Goal: Task Accomplishment & Management: Manage account settings

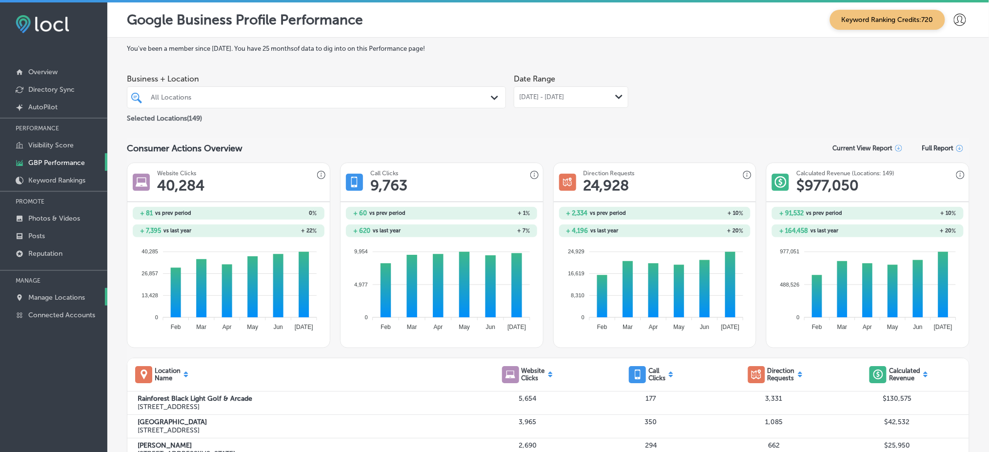
click at [71, 289] on link "Manage Locations" at bounding box center [53, 297] width 107 height 18
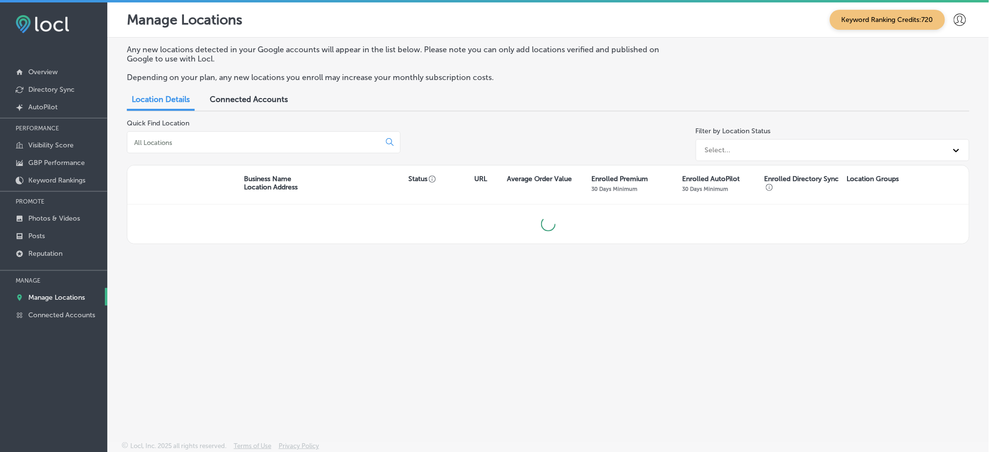
click at [193, 145] on input at bounding box center [255, 142] width 245 height 9
type input "omaha"
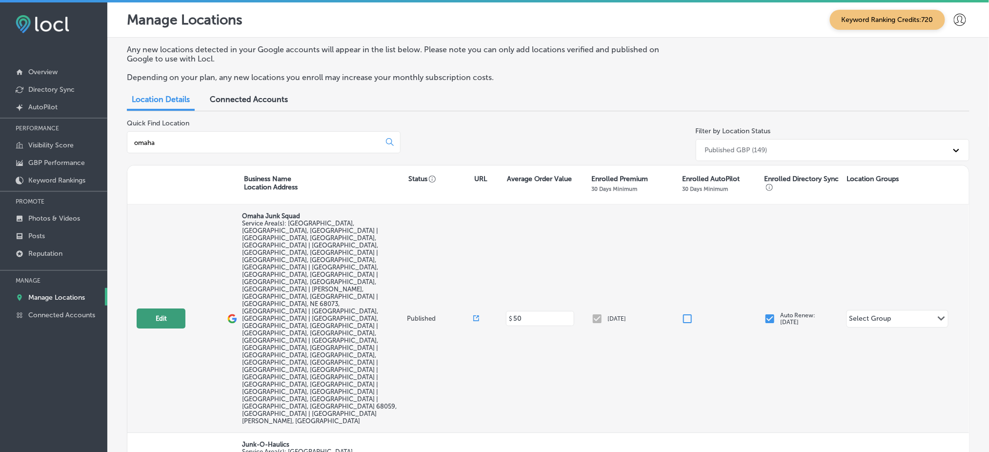
click at [149, 308] on button "Edit" at bounding box center [161, 318] width 49 height 20
select select "US"
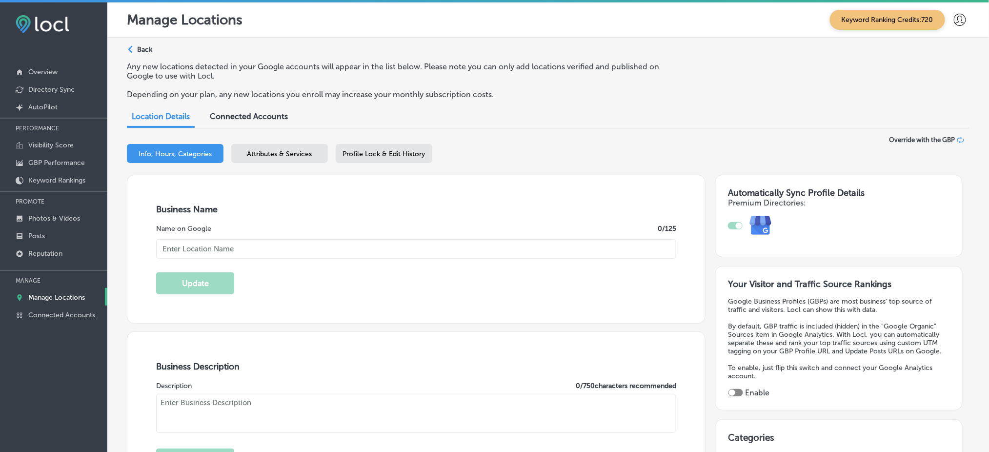
type input "Omaha Junk Squad"
type input "[STREET_ADDRESS]"
type input "[GEOGRAPHIC_DATA]"
type input "68134"
type input "US"
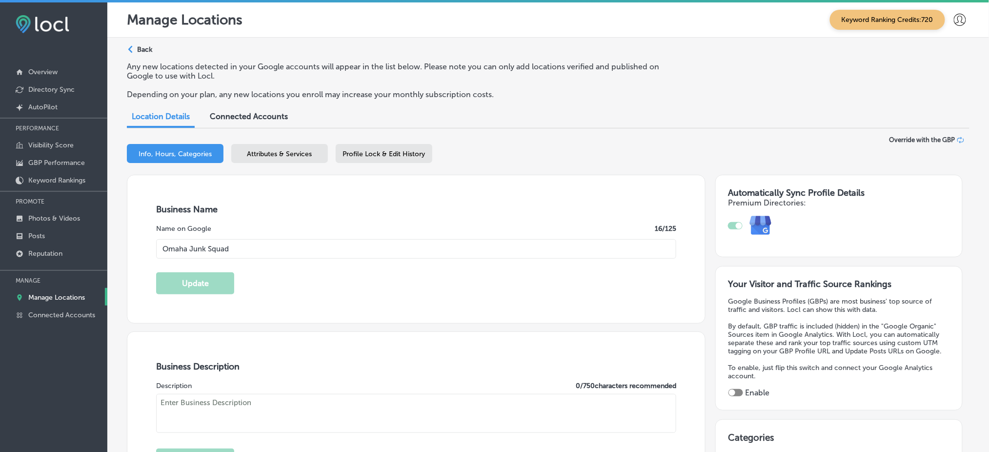
type input "[URL][DOMAIN_NAME]"
type textarea "Omaha Junk Squad is a premium junk removal service locally owned, servicing the…"
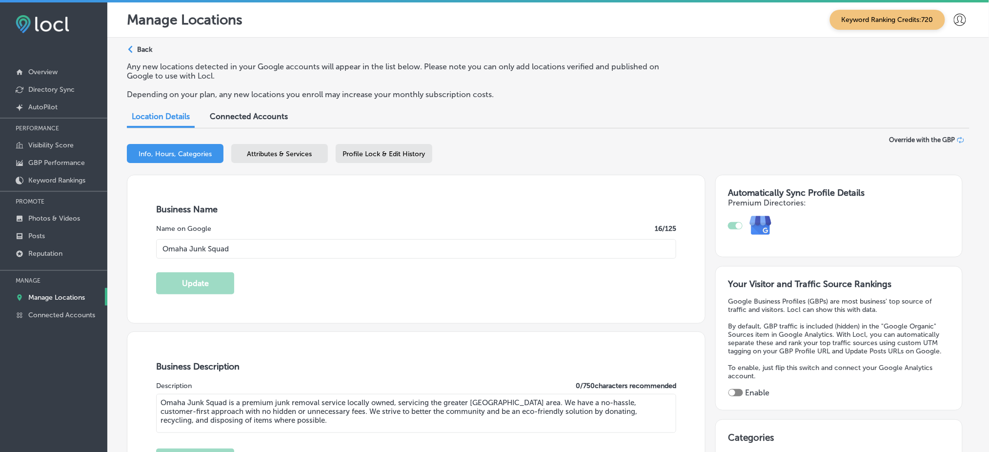
type input "[PHONE_NUMBER]"
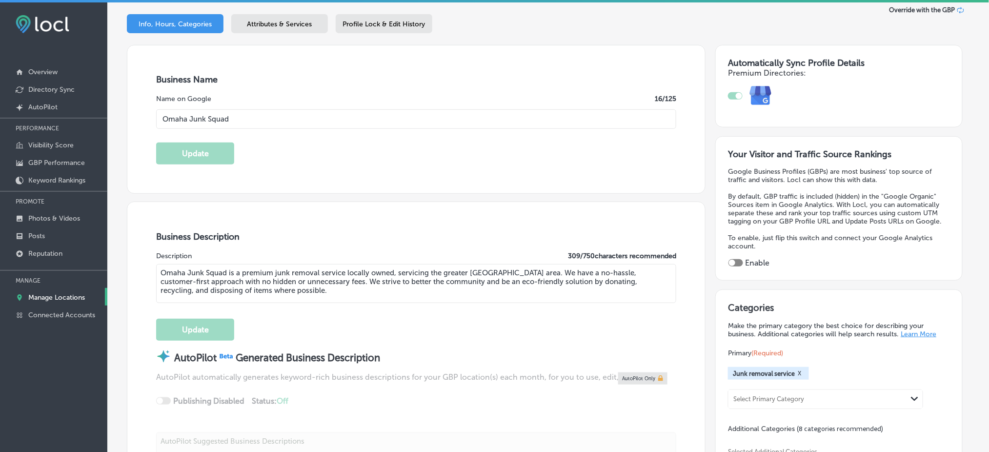
click at [735, 250] on div "Your Visitor and Traffic Source Rankings Google Business Profiles (GBPs) are mo…" at bounding box center [840, 208] width 222 height 119
click at [734, 259] on div at bounding box center [736, 262] width 15 height 7
click at [735, 259] on div at bounding box center [736, 262] width 15 height 7
checkbox input "true"
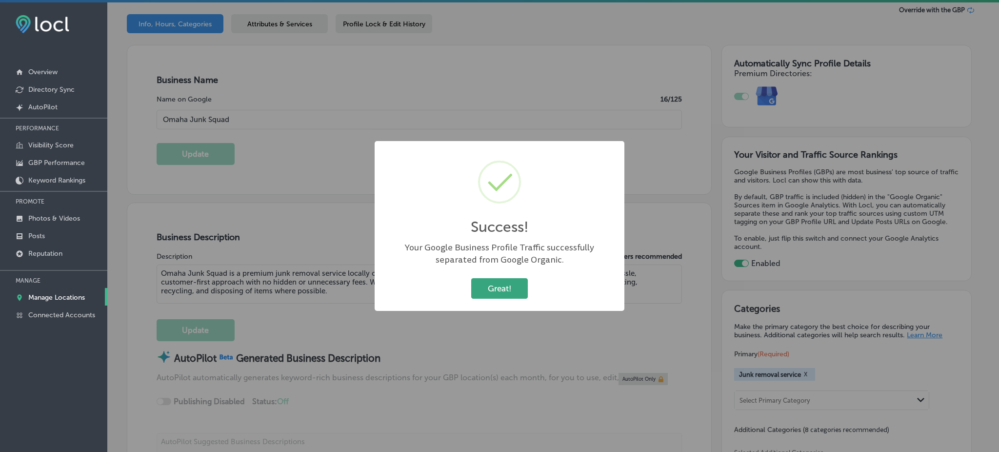
click at [510, 291] on button "Great!" at bounding box center [499, 288] width 57 height 20
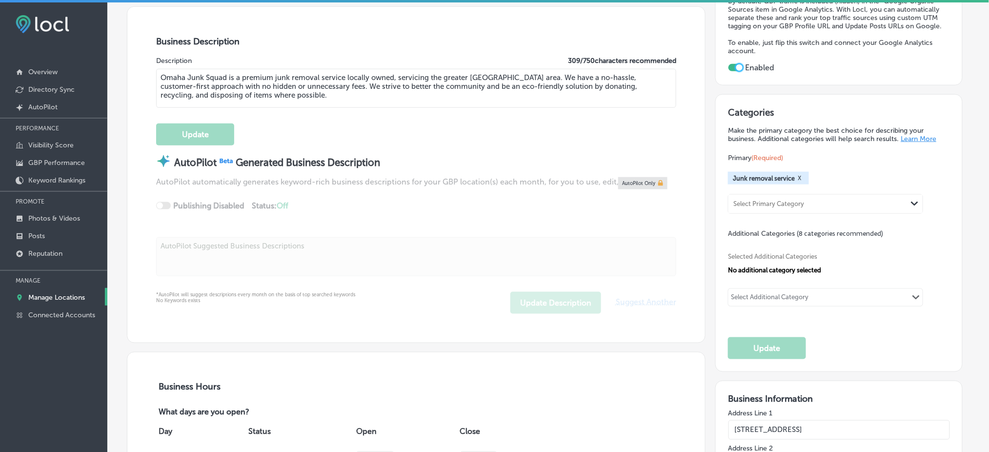
scroll to position [390, 0]
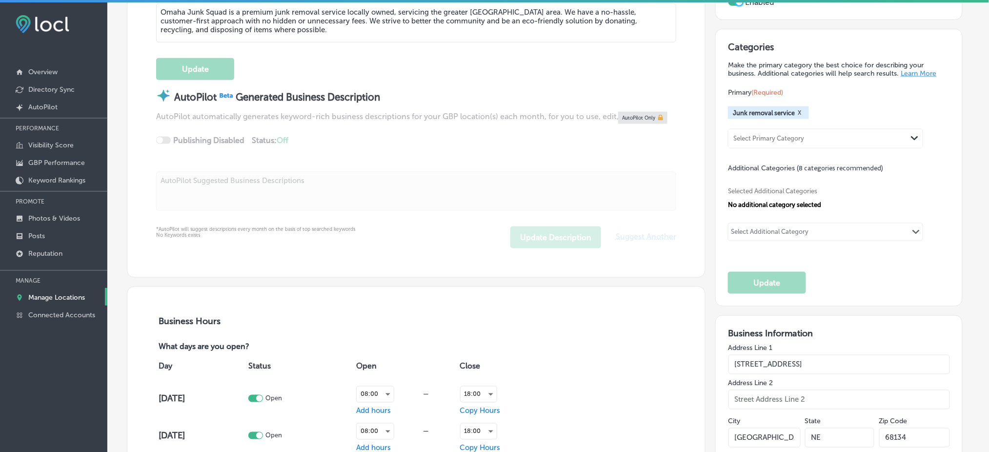
click at [757, 228] on div "Select Additional Category" at bounding box center [770, 233] width 78 height 11
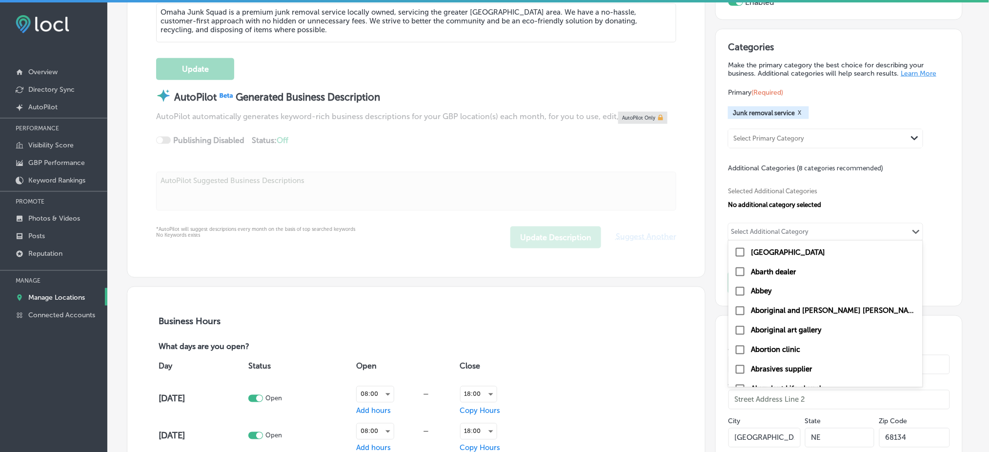
paste input "Piano, Hottub and Mattress Removal"
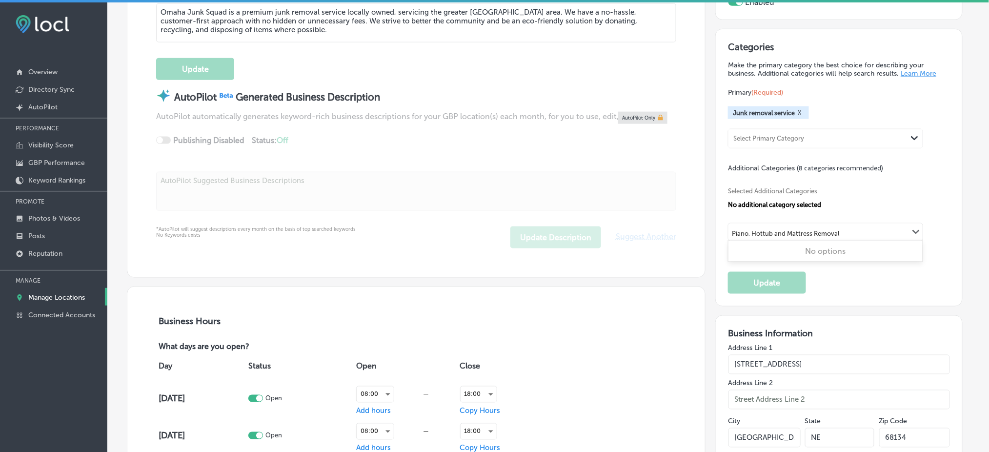
click at [787, 230] on input "Piano, Hottub and Mattress Removal" at bounding box center [786, 233] width 108 height 7
paste input "General Junk"
click at [773, 230] on input "General Junk Removal" at bounding box center [765, 233] width 67 height 7
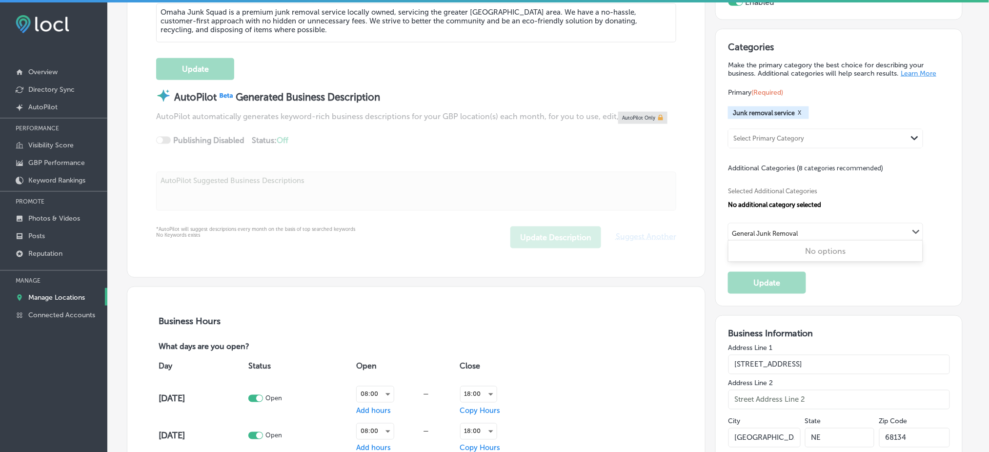
click at [773, 230] on input "General Junk Removal" at bounding box center [765, 233] width 67 height 7
paste input "Recycling Services"
type input "Recycling"
click at [782, 224] on div "Recycling Path Created with Sketch." at bounding box center [826, 232] width 194 height 17
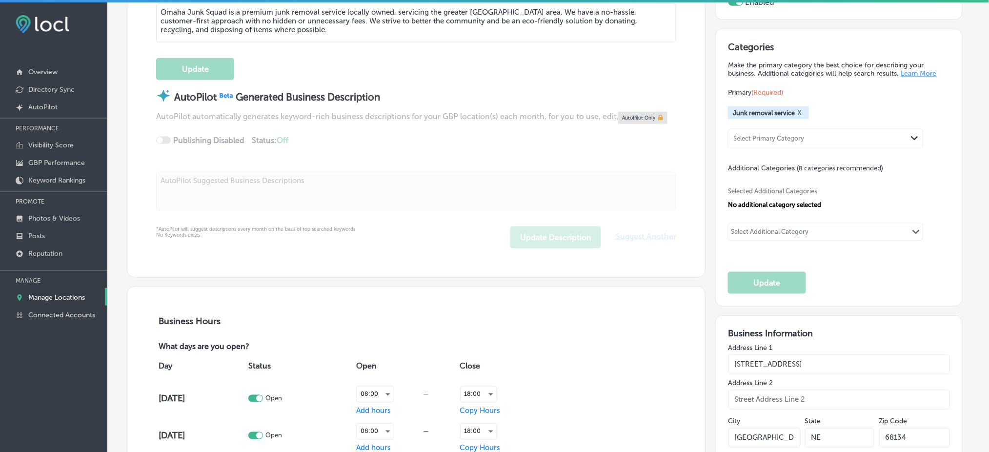
click at [782, 225] on div "Select Additional Category" at bounding box center [770, 232] width 83 height 14
click at [792, 228] on div "Select Additional Category" at bounding box center [770, 233] width 78 height 11
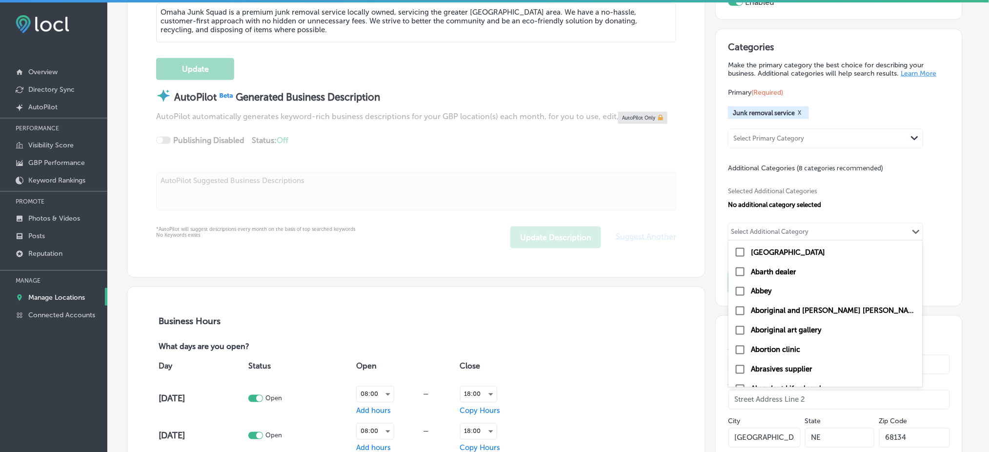
paste input "Eco-Friendly Junk Removal"
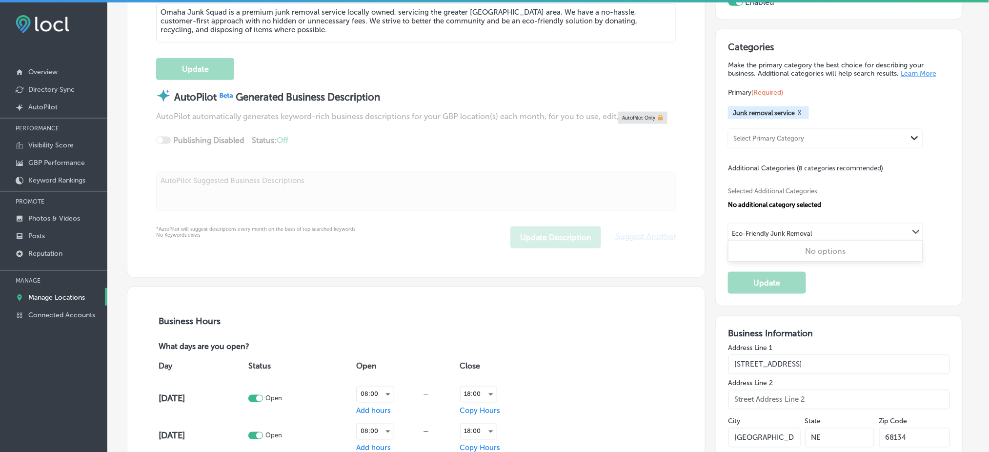
type input "Eco-Friendly Junk Removal"
click at [816, 190] on div "Selected Additional Categories No additional category selected" at bounding box center [839, 196] width 222 height 23
click at [791, 228] on div "Select Additional Category" at bounding box center [770, 233] width 78 height 11
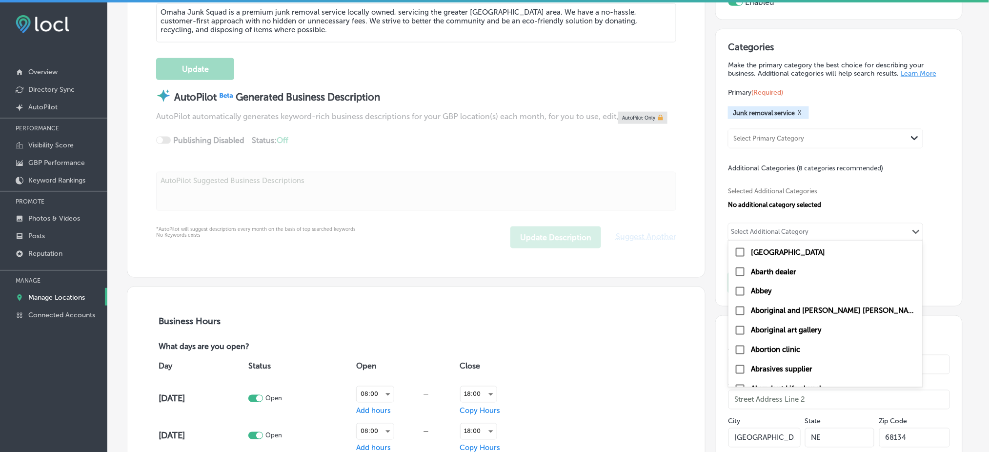
click at [791, 228] on div "Select Additional Category" at bounding box center [770, 233] width 78 height 11
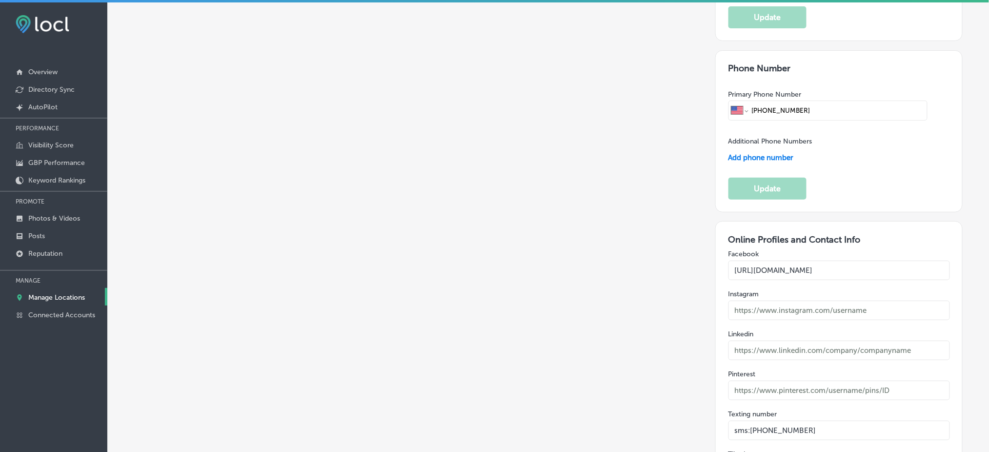
scroll to position [1431, 0]
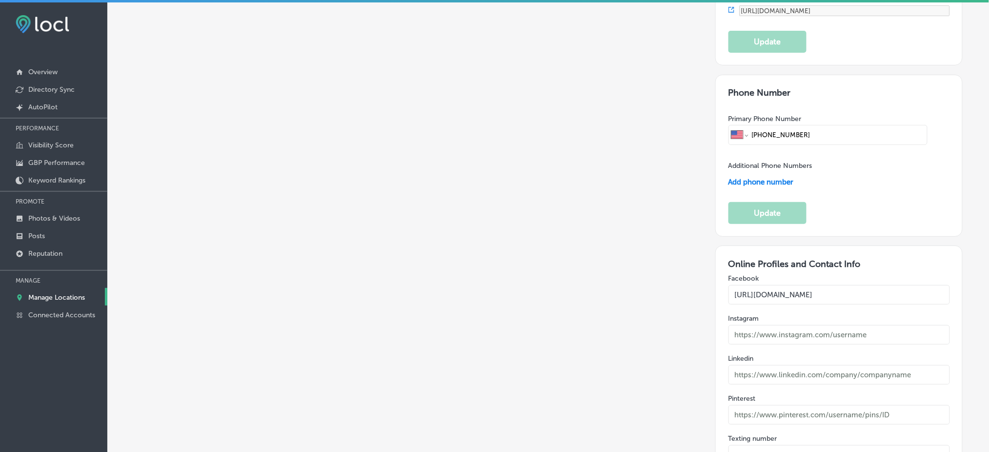
click at [760, 445] on input "sms:[PHONE_NUMBER]" at bounding box center [840, 455] width 222 height 20
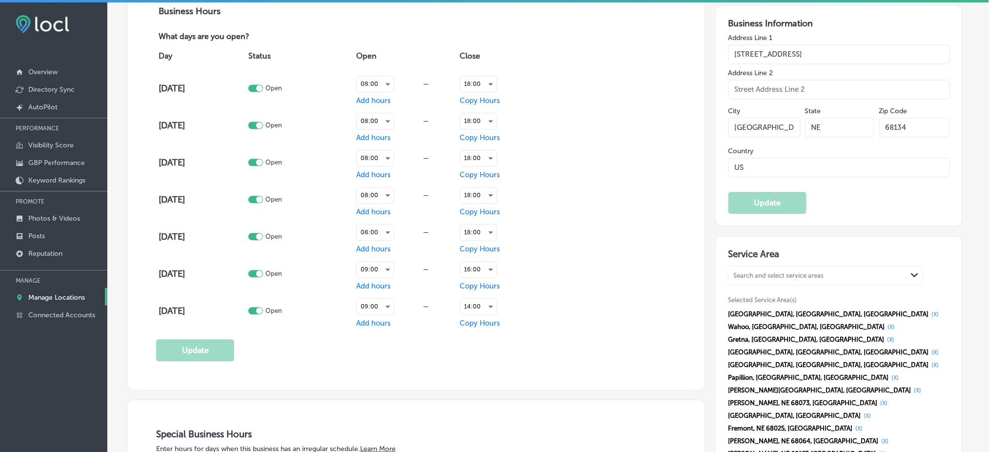
scroll to position [831, 0]
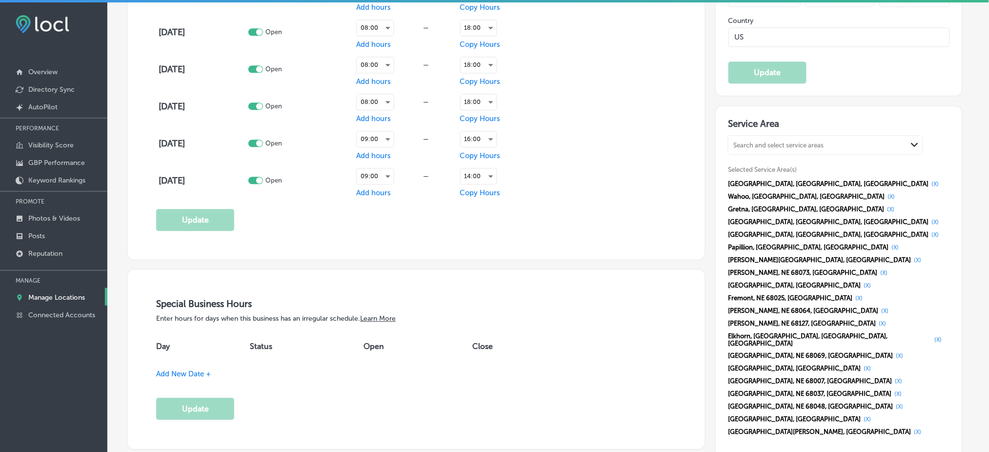
click at [918, 428] on button "(X)" at bounding box center [917, 432] width 13 height 8
click at [906, 403] on button "(X)" at bounding box center [899, 407] width 13 height 8
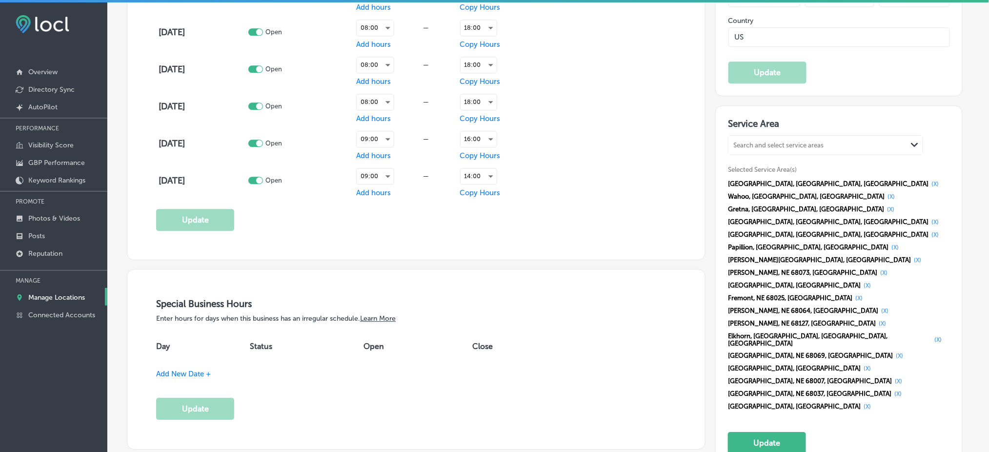
click at [905, 377] on button "(X)" at bounding box center [898, 381] width 13 height 8
click at [901, 377] on button "(X)" at bounding box center [898, 381] width 13 height 8
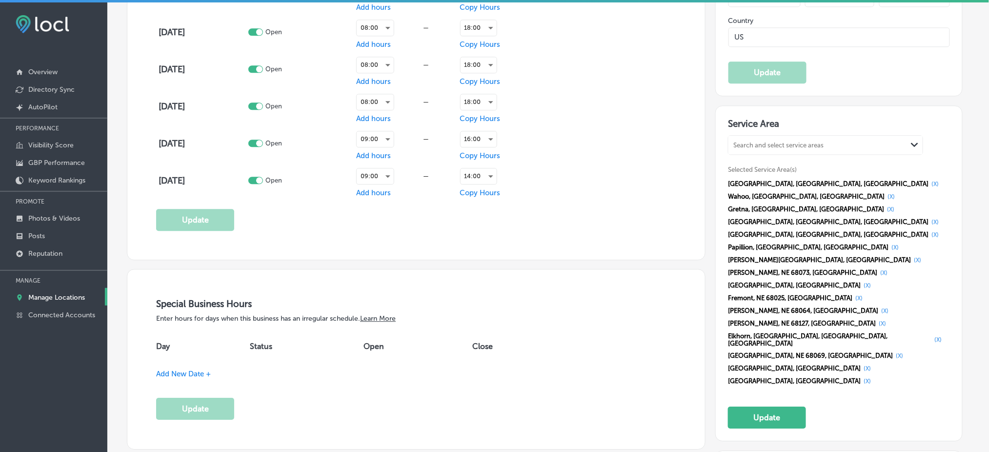
click at [900, 352] on button "(X)" at bounding box center [899, 356] width 13 height 8
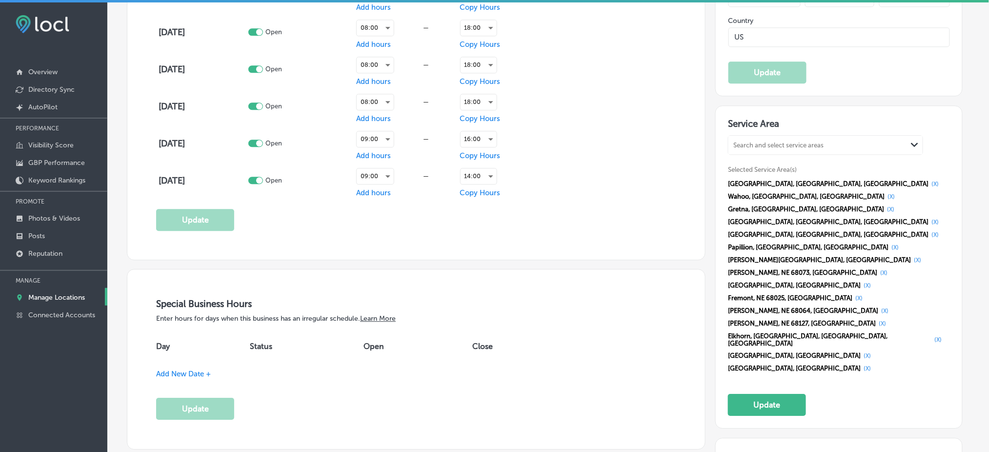
click at [874, 352] on button "(X)" at bounding box center [867, 356] width 13 height 8
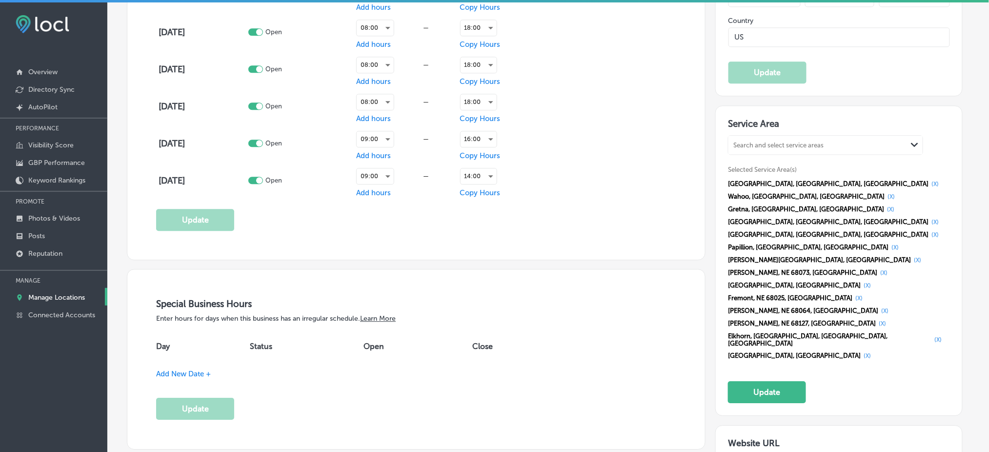
click at [874, 352] on button "(X)" at bounding box center [867, 356] width 13 height 8
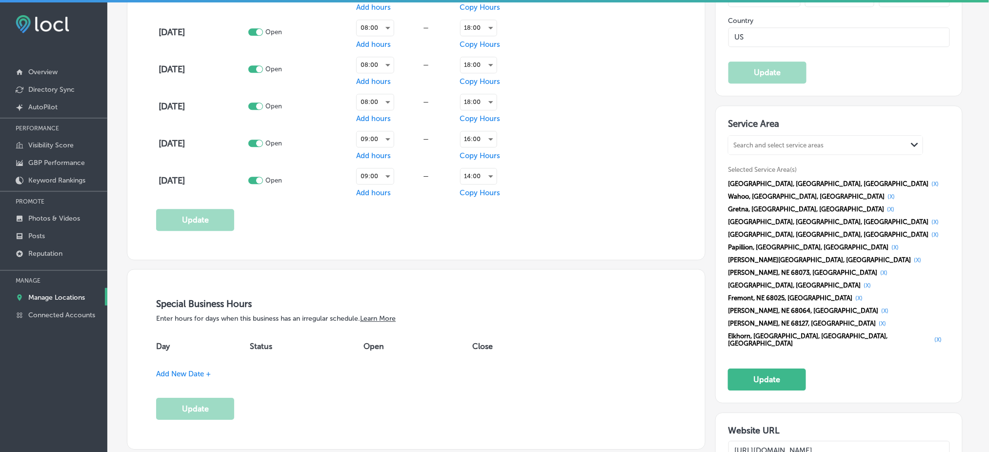
click at [889, 320] on button "(X)" at bounding box center [882, 324] width 13 height 8
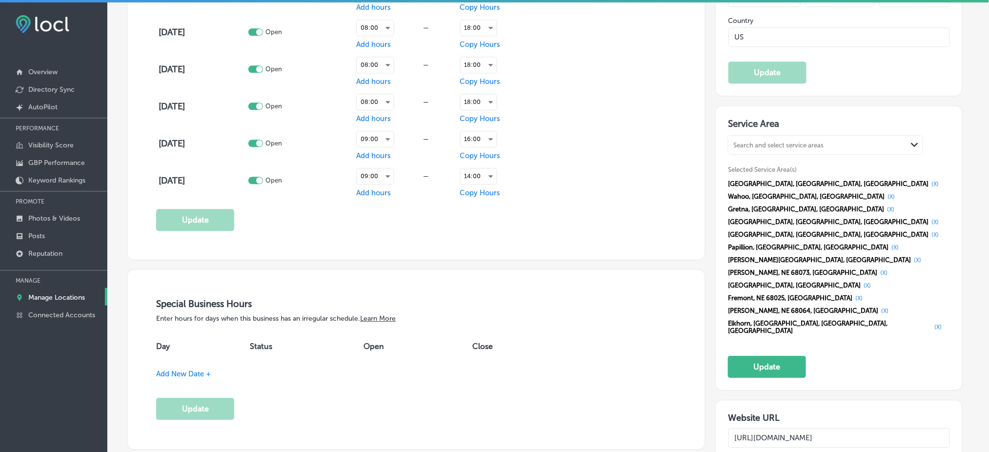
click at [866, 294] on button "(X)" at bounding box center [859, 298] width 13 height 8
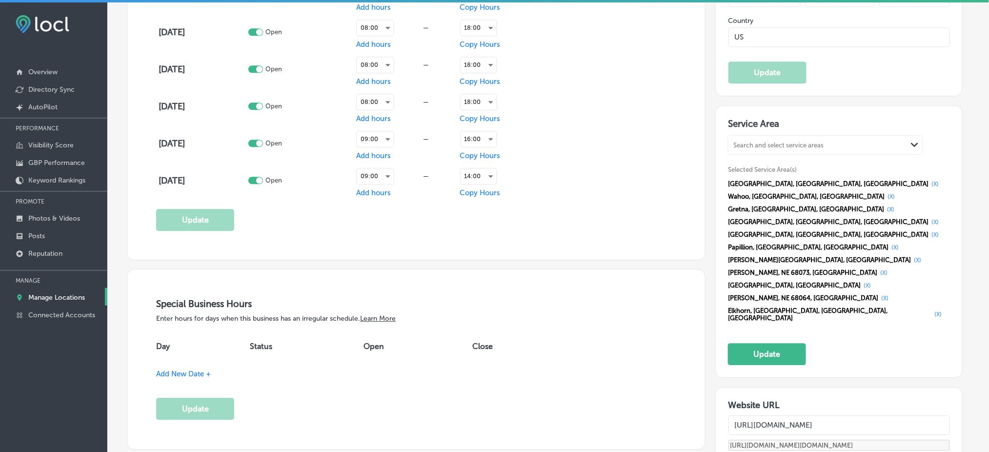
click at [892, 294] on button "(X)" at bounding box center [884, 298] width 13 height 8
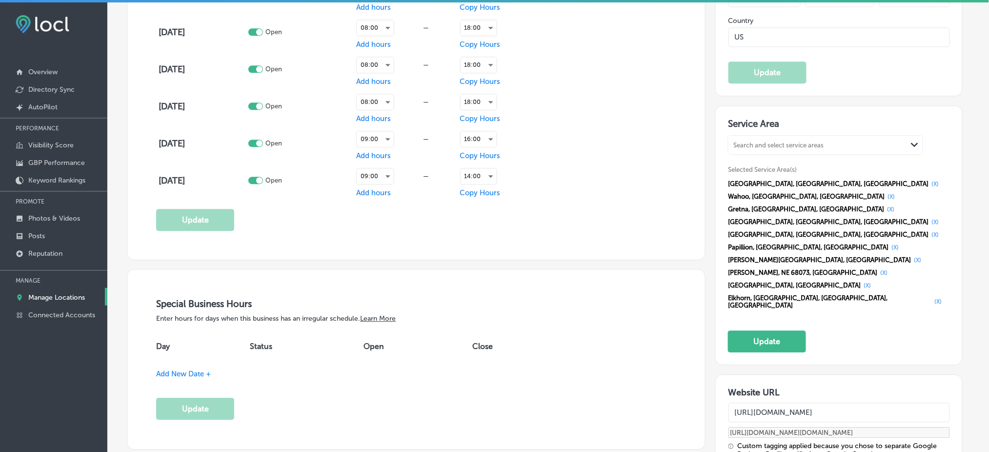
click at [877, 269] on button "(X)" at bounding box center [883, 273] width 13 height 8
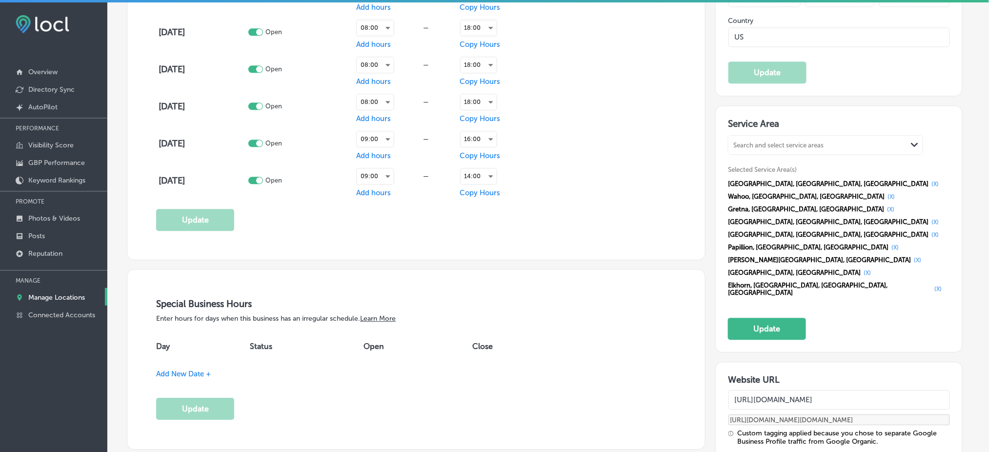
click at [874, 269] on button "(X)" at bounding box center [867, 273] width 13 height 8
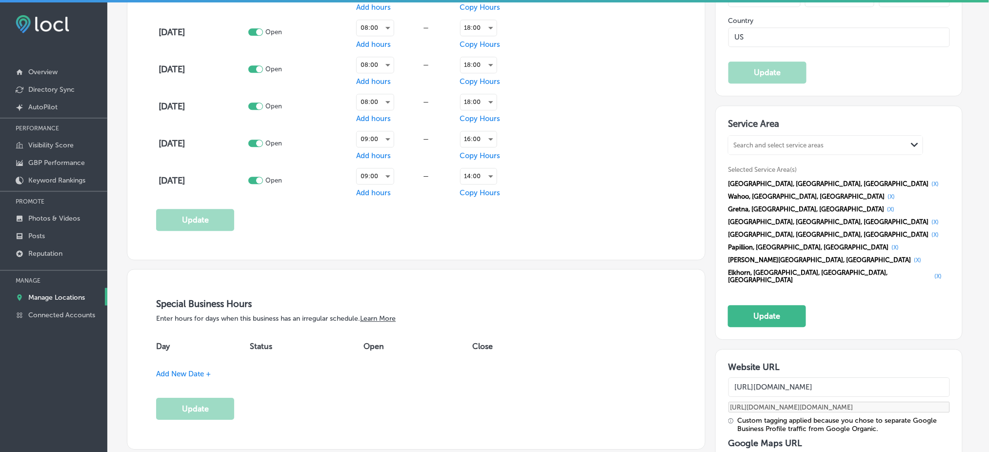
click at [932, 272] on button "(X)" at bounding box center [938, 276] width 13 height 8
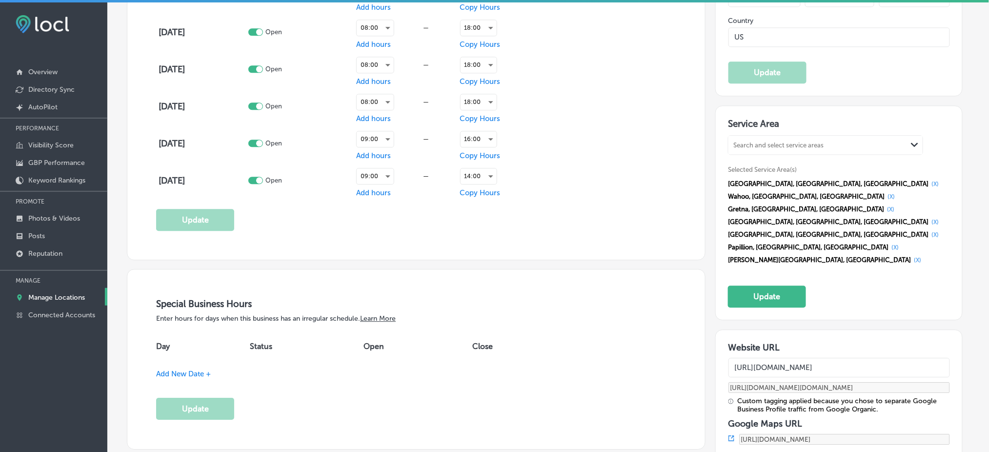
click at [911, 256] on button "(X)" at bounding box center [917, 260] width 13 height 8
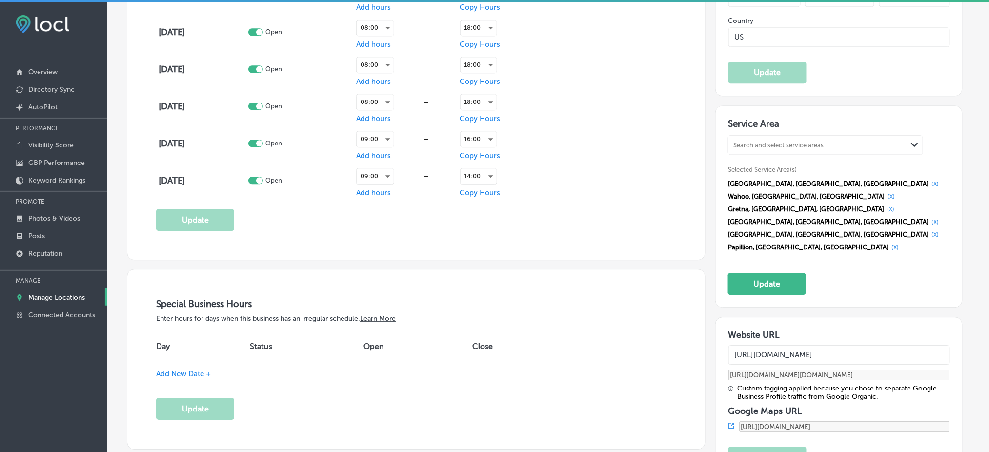
click at [929, 218] on button "(X)" at bounding box center [935, 222] width 13 height 8
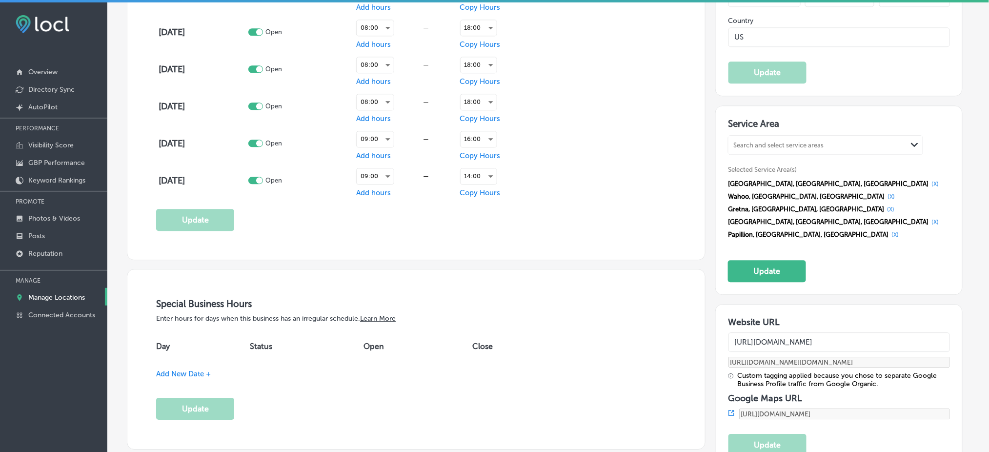
click at [786, 183] on div "[GEOGRAPHIC_DATA], [GEOGRAPHIC_DATA], [GEOGRAPHIC_DATA] (X) Wahoo, [GEOGRAPHIC_…" at bounding box center [839, 209] width 222 height 63
click at [786, 184] on div "[GEOGRAPHIC_DATA], [GEOGRAPHIC_DATA], [GEOGRAPHIC_DATA] (X) Wahoo, [GEOGRAPHIC_…" at bounding box center [839, 209] width 222 height 63
click at [929, 218] on button "(X)" at bounding box center [935, 222] width 13 height 8
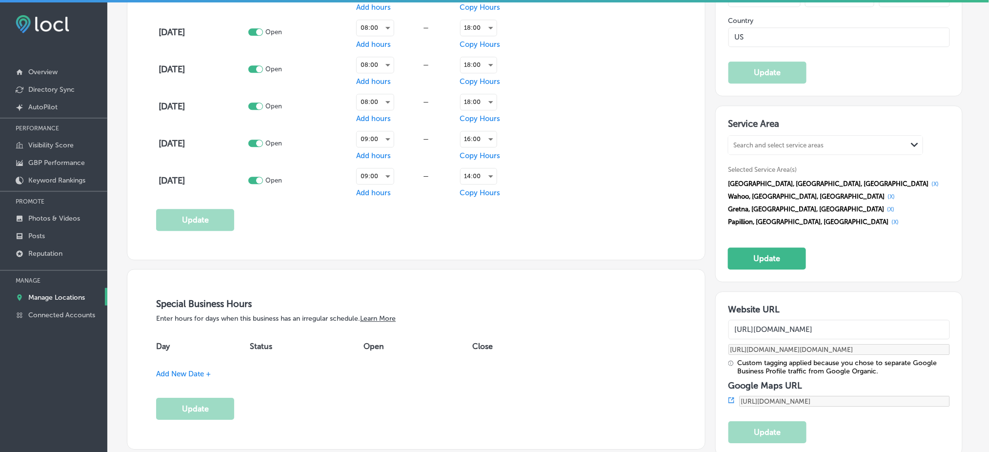
click at [889, 218] on button "(X)" at bounding box center [895, 222] width 13 height 8
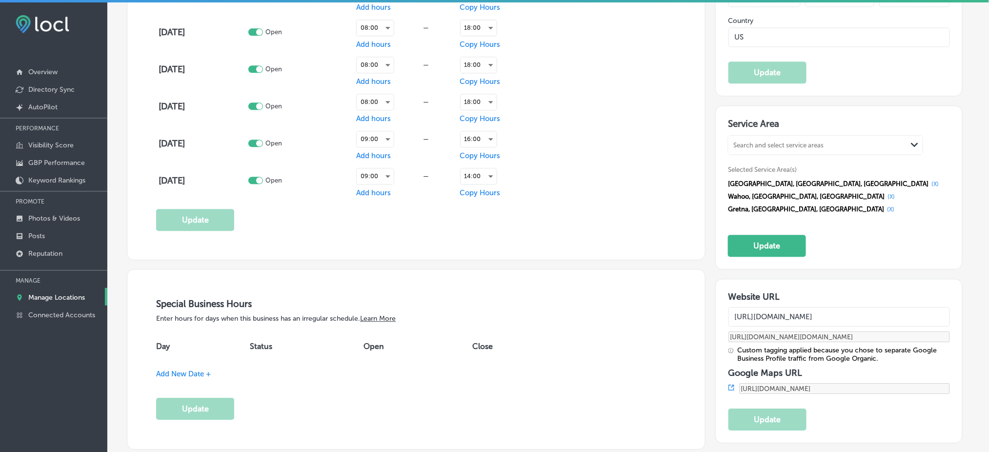
click at [885, 193] on button "(X)" at bounding box center [891, 197] width 13 height 8
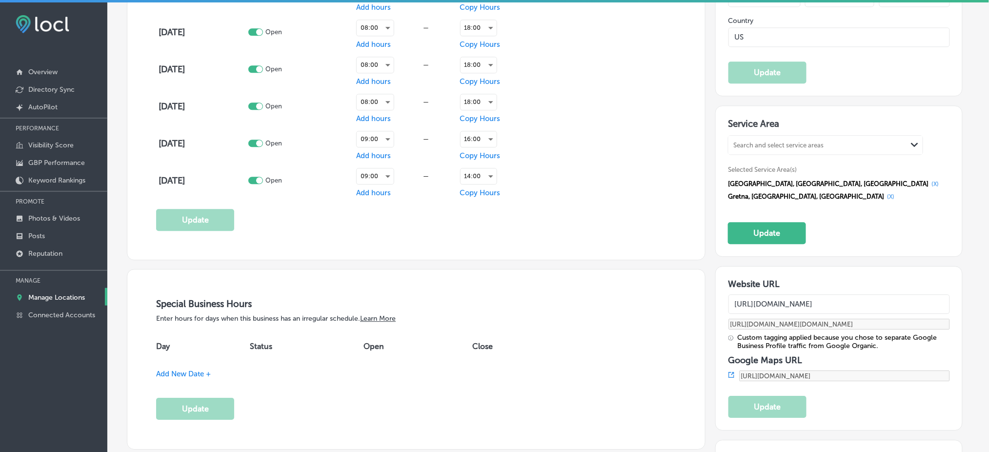
click at [884, 193] on button "(X)" at bounding box center [890, 197] width 13 height 8
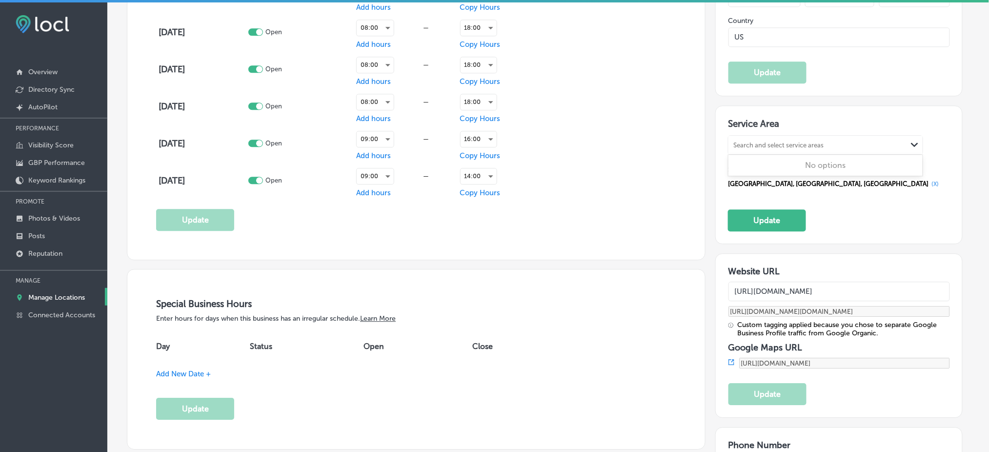
click at [803, 141] on div "Search and select service areas" at bounding box center [778, 144] width 90 height 7
paste input "[PERSON_NAME], NE"
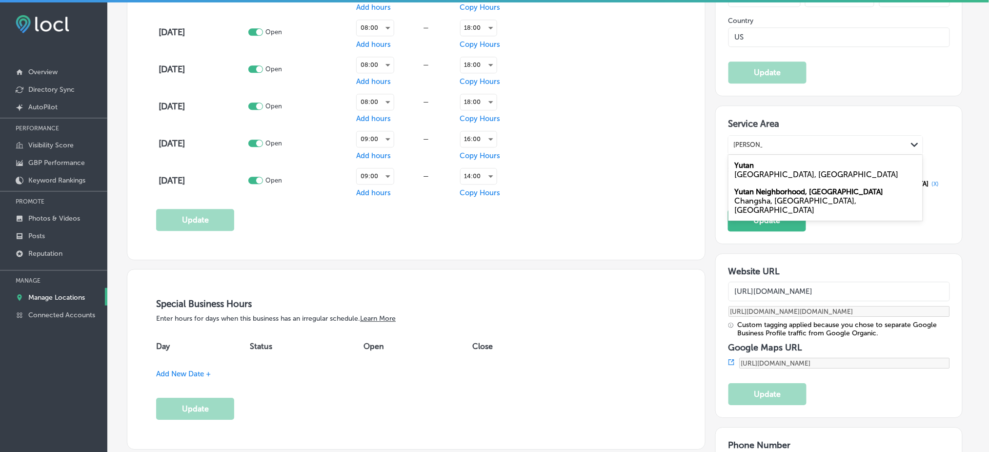
click at [772, 157] on div "[PERSON_NAME], [GEOGRAPHIC_DATA]" at bounding box center [826, 170] width 194 height 26
type input "[PERSON_NAME], NE"
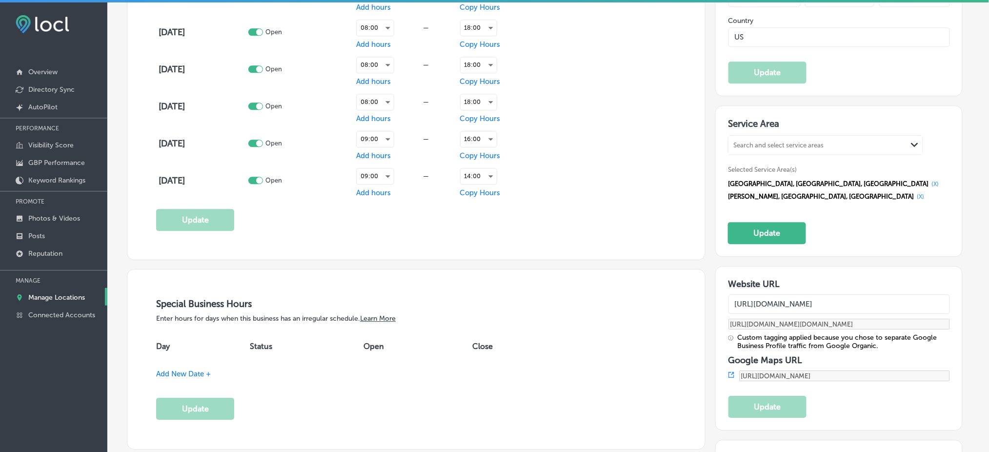
click at [770, 124] on div "Service Area Search and select service areas Path Created with Sketch. Selected…" at bounding box center [839, 181] width 222 height 126
click at [766, 141] on div "Search and select service areas" at bounding box center [778, 144] width 90 height 7
paste input "Boys Town, [GEOGRAPHIC_DATA]"
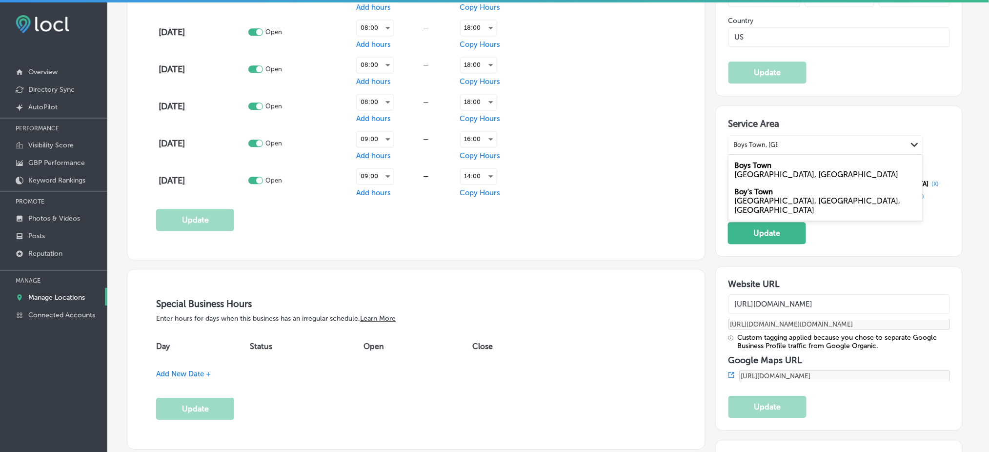
click at [789, 157] on div "Boys Town [GEOGRAPHIC_DATA], [GEOGRAPHIC_DATA]" at bounding box center [826, 170] width 194 height 26
type input "Boys Town, [GEOGRAPHIC_DATA]"
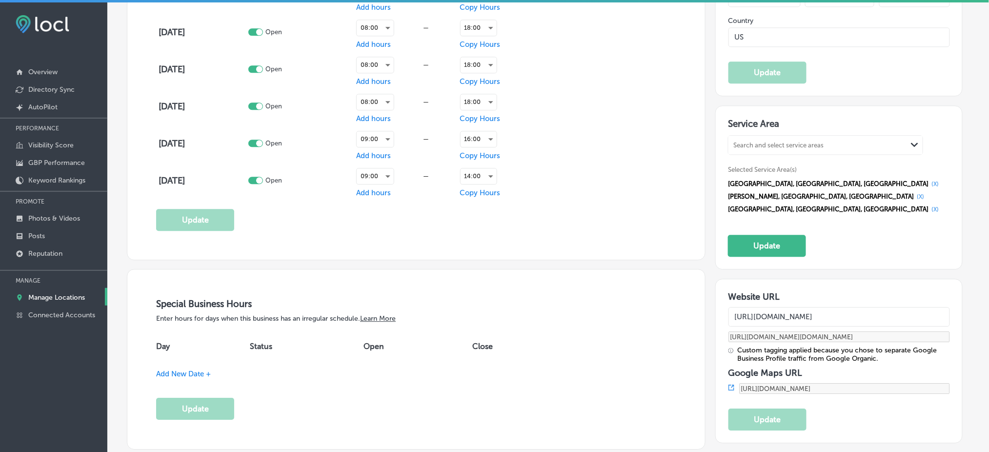
click at [784, 141] on div "Search and select service areas" at bounding box center [818, 144] width 179 height 13
paste input "[GEOGRAPHIC_DATA][PERSON_NAME], [GEOGRAPHIC_DATA]"
click at [753, 170] on div "[GEOGRAPHIC_DATA], [GEOGRAPHIC_DATA]" at bounding box center [825, 174] width 183 height 9
type input "[GEOGRAPHIC_DATA][PERSON_NAME], [GEOGRAPHIC_DATA]"
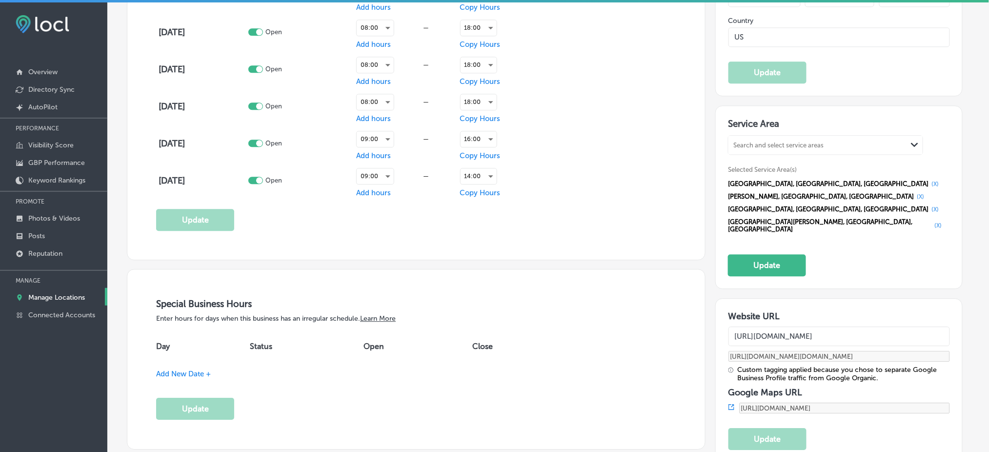
click at [761, 141] on div "Search and select service areas" at bounding box center [778, 144] width 90 height 7
paste input "[GEOGRAPHIC_DATA], [GEOGRAPHIC_DATA][PERSON_NAME], [GEOGRAPHIC_DATA]"
type input "[GEOGRAPHIC_DATA], [GEOGRAPHIC_DATA][PERSON_NAME], [GEOGRAPHIC_DATA]"
drag, startPoint x: 838, startPoint y: 136, endPoint x: 810, endPoint y: 138, distance: 28.4
click at [810, 138] on div "Search and select service areas" at bounding box center [818, 144] width 179 height 13
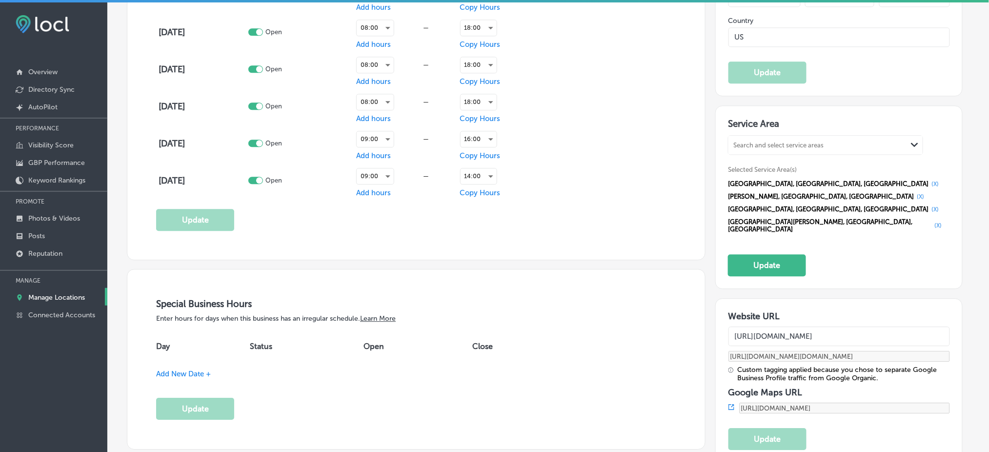
click at [808, 141] on div "Search and select service areas" at bounding box center [778, 144] width 90 height 7
paste input "[GEOGRAPHIC_DATA], [GEOGRAPHIC_DATA]"
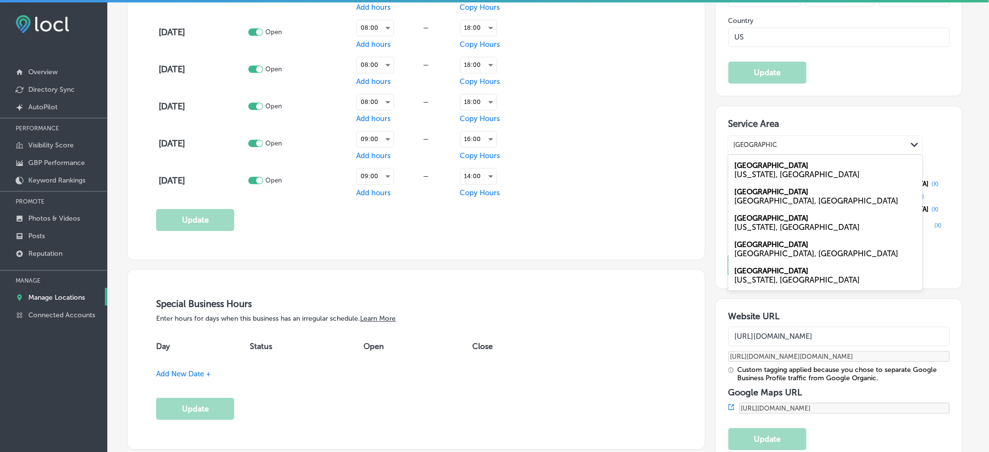
click at [771, 187] on label "[GEOGRAPHIC_DATA]" at bounding box center [771, 191] width 74 height 9
type input "[GEOGRAPHIC_DATA], [GEOGRAPHIC_DATA]"
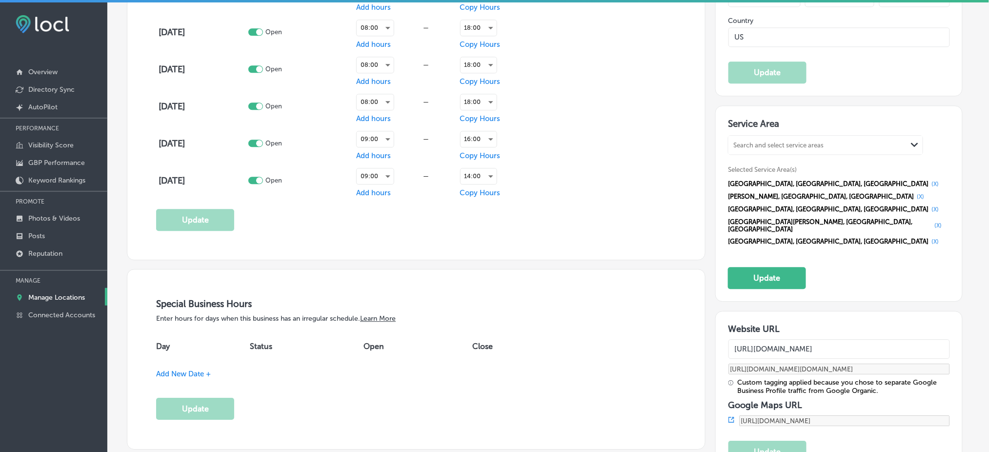
click at [776, 136] on div "Search and select service areas Path Created with Sketch." at bounding box center [826, 145] width 194 height 19
paste input "Wahoo, [GEOGRAPHIC_DATA]"
click at [807, 172] on div "Wahoo NE, [GEOGRAPHIC_DATA]" at bounding box center [826, 170] width 194 height 26
type input "Wahoo, [GEOGRAPHIC_DATA]"
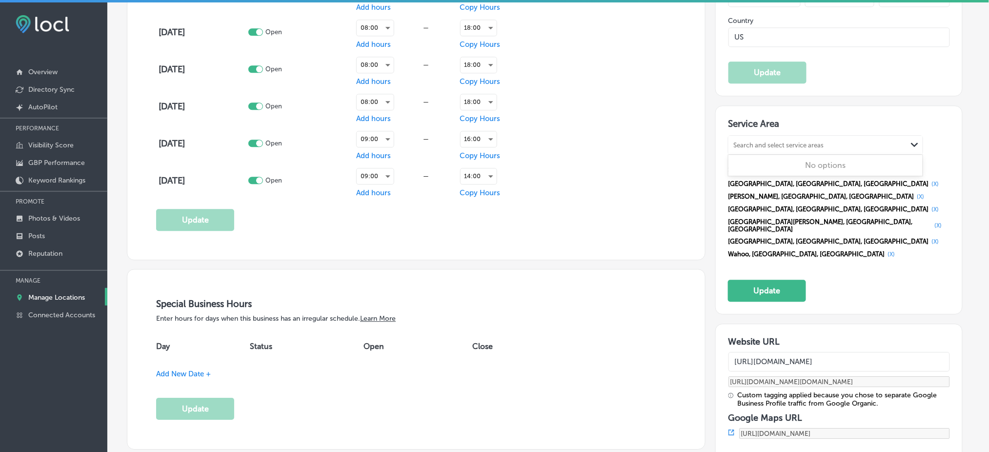
click at [784, 141] on div "Search and select service areas" at bounding box center [778, 144] width 90 height 7
paste input "[GEOGRAPHIC_DATA], [GEOGRAPHIC_DATA]"
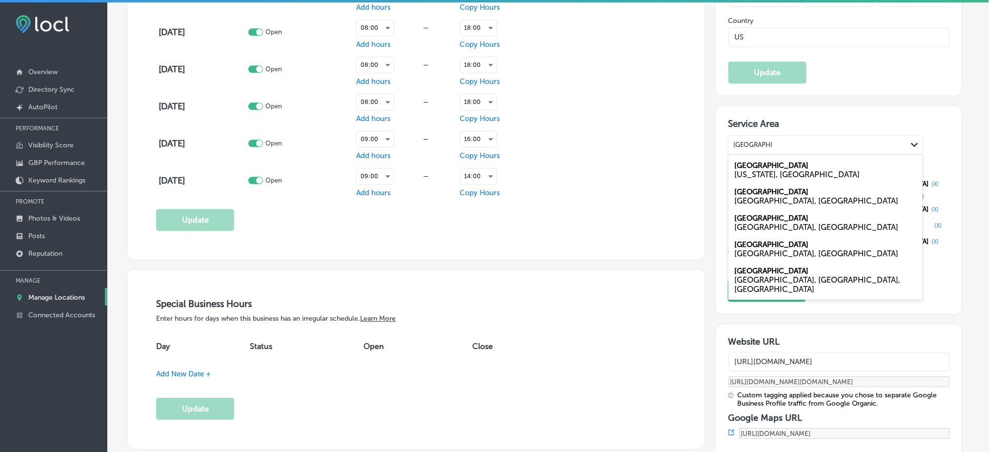
click at [765, 187] on label "[GEOGRAPHIC_DATA]" at bounding box center [771, 191] width 74 height 9
type input "[GEOGRAPHIC_DATA], [GEOGRAPHIC_DATA]"
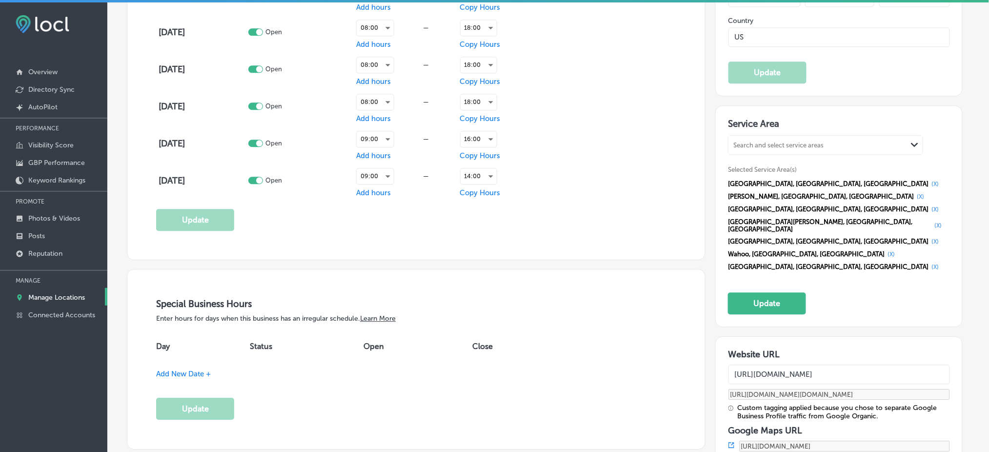
click at [763, 141] on div "Search and select service areas" at bounding box center [778, 144] width 90 height 7
paste input "[PERSON_NAME][GEOGRAPHIC_DATA], [GEOGRAPHIC_DATA]"
click at [752, 161] on label "[PERSON_NAME] Lake" at bounding box center [772, 165] width 76 height 9
type input "[PERSON_NAME][GEOGRAPHIC_DATA], [GEOGRAPHIC_DATA]"
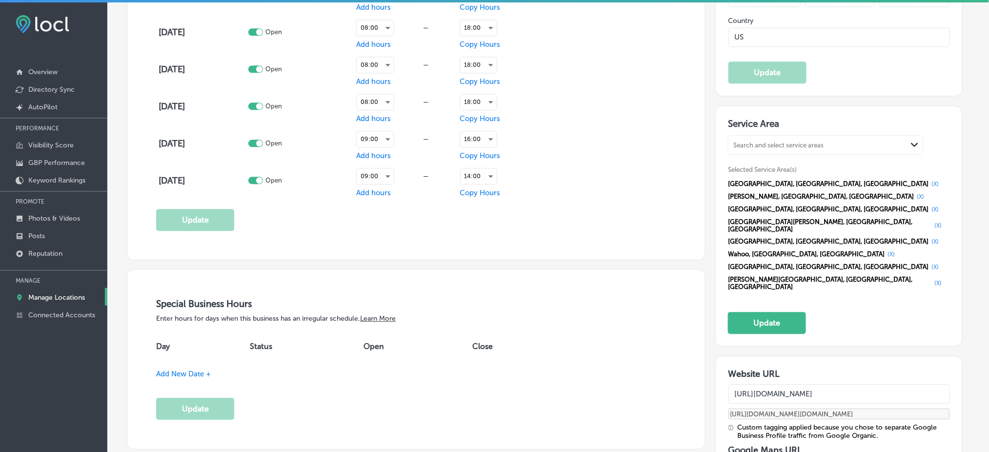
click at [760, 141] on div "Search and select service areas" at bounding box center [778, 144] width 90 height 7
paste input "[PERSON_NAME], [GEOGRAPHIC_DATA]"
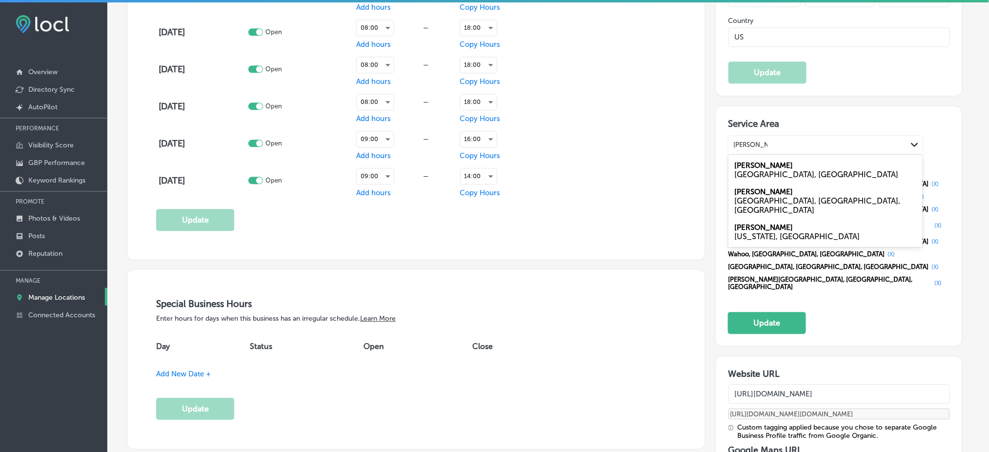
click at [761, 170] on div "[GEOGRAPHIC_DATA], [GEOGRAPHIC_DATA]" at bounding box center [825, 174] width 183 height 9
type input "[PERSON_NAME], [GEOGRAPHIC_DATA]"
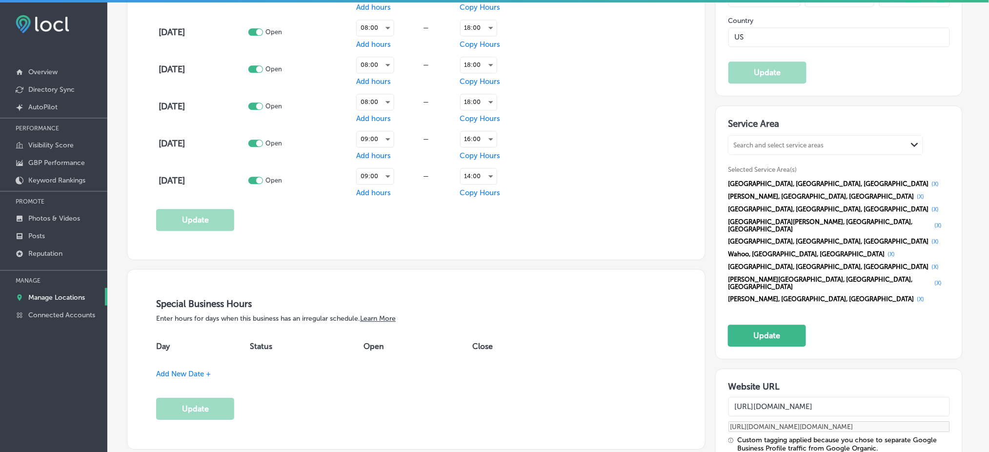
click at [761, 141] on div "Search and select service areas" at bounding box center [778, 144] width 90 height 7
paste input "Plattsmouth, [GEOGRAPHIC_DATA]"
click at [758, 161] on label "Plattsmouth" at bounding box center [754, 165] width 41 height 9
type input "Plattsmouth, [GEOGRAPHIC_DATA]"
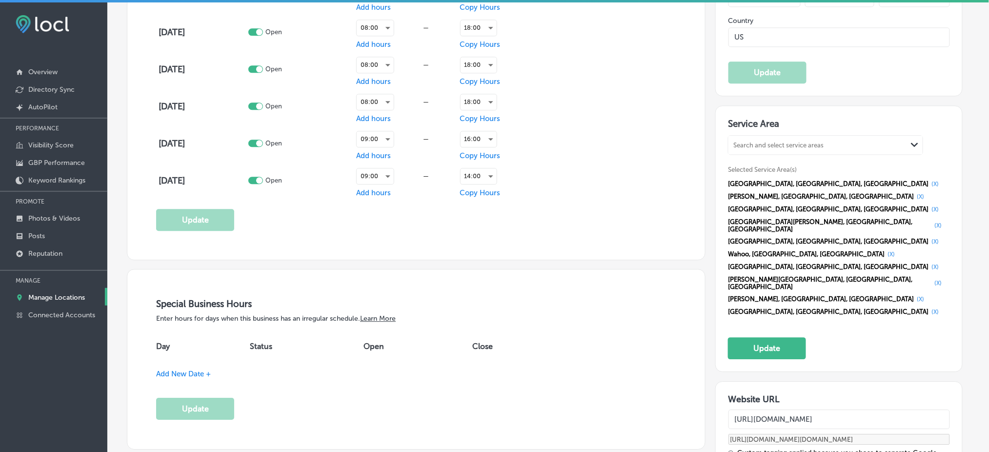
drag, startPoint x: 778, startPoint y: 129, endPoint x: 777, endPoint y: 137, distance: 7.9
click at [778, 138] on div "Search and select service areas" at bounding box center [818, 144] width 179 height 13
paste input "Plattsmouth, [GEOGRAPHIC_DATA]"
click at [756, 161] on label "Plattsmouth" at bounding box center [754, 165] width 41 height 9
type input "Plattsmouth, [GEOGRAPHIC_DATA]"
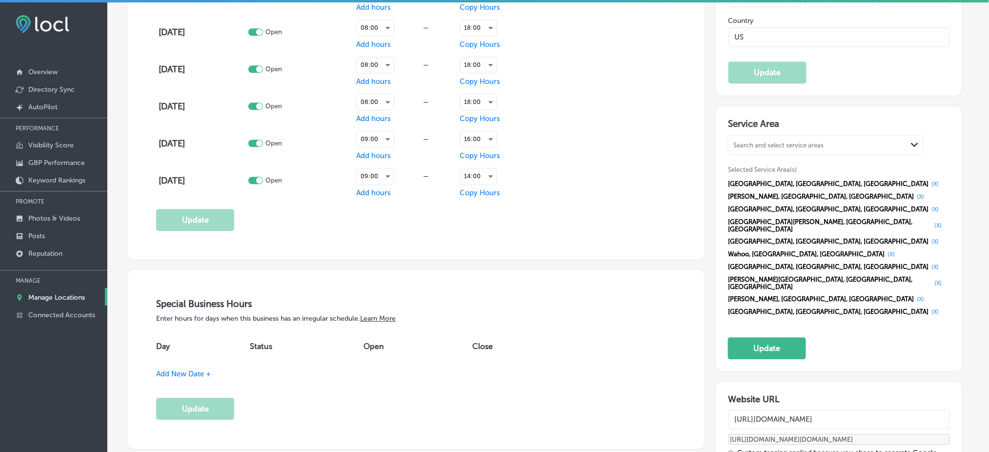
click at [759, 141] on div "Search and select service areas" at bounding box center [778, 144] width 90 height 7
paste input "[GEOGRAPHIC_DATA], [GEOGRAPHIC_DATA]"
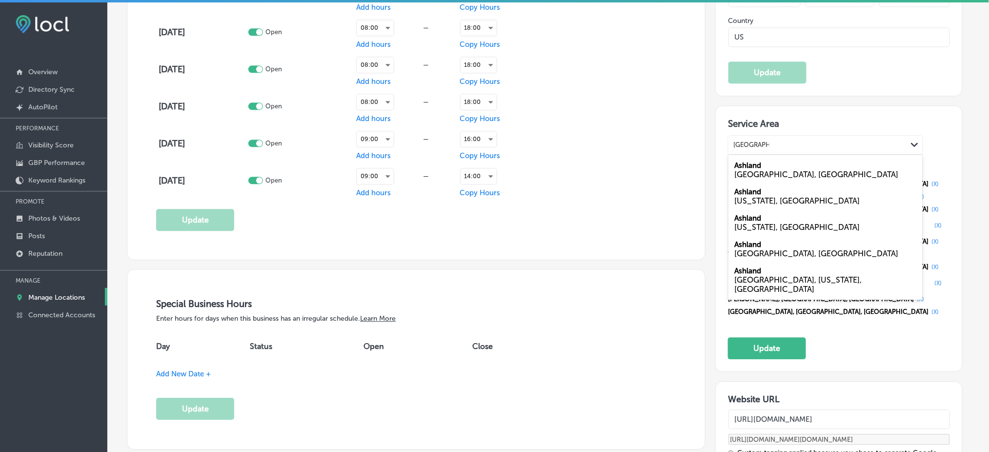
click at [770, 161] on div "Ashland [GEOGRAPHIC_DATA], [GEOGRAPHIC_DATA]" at bounding box center [826, 170] width 194 height 26
type input "[GEOGRAPHIC_DATA], [GEOGRAPHIC_DATA]"
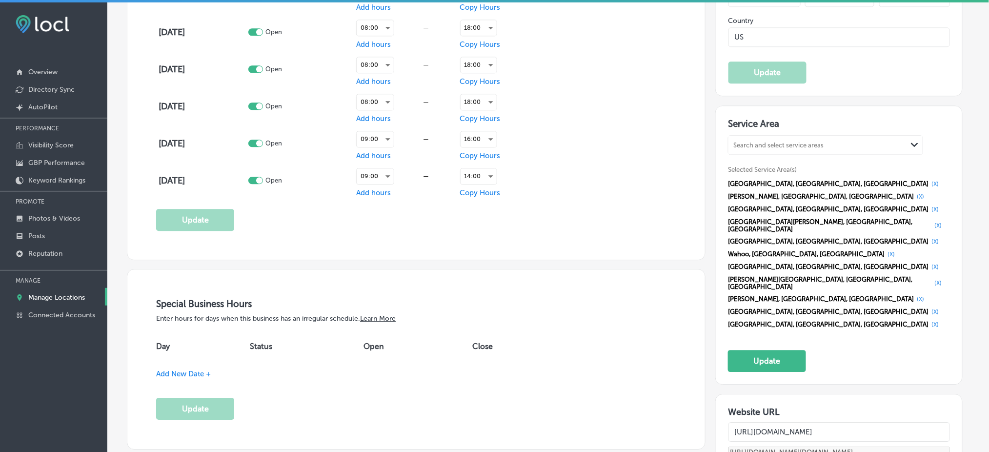
click at [777, 136] on div "Search and select service areas Path Created with Sketch." at bounding box center [826, 145] width 194 height 19
click at [776, 141] on div "Search and select service areas" at bounding box center [778, 144] width 90 height 7
paste input "Fremont, [GEOGRAPHIC_DATA]"
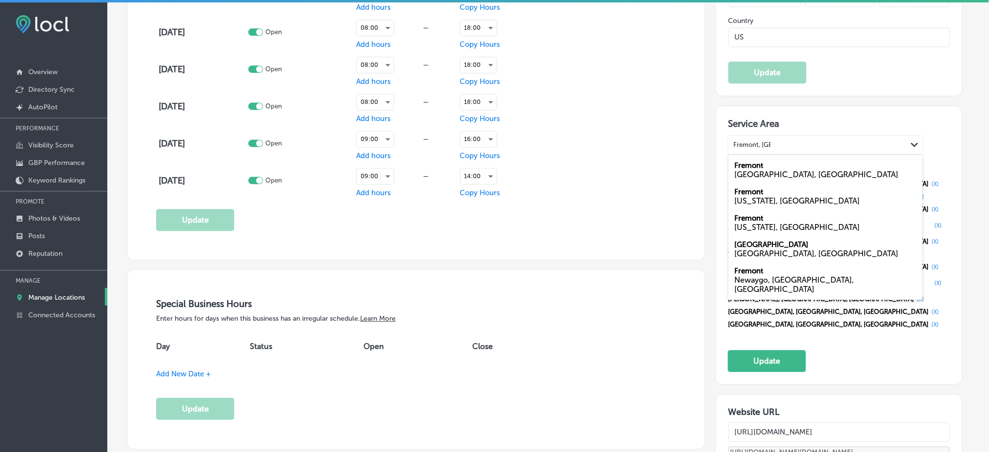
click at [778, 170] on div "[GEOGRAPHIC_DATA], [GEOGRAPHIC_DATA]" at bounding box center [825, 174] width 183 height 9
type input "Fremont, [GEOGRAPHIC_DATA]"
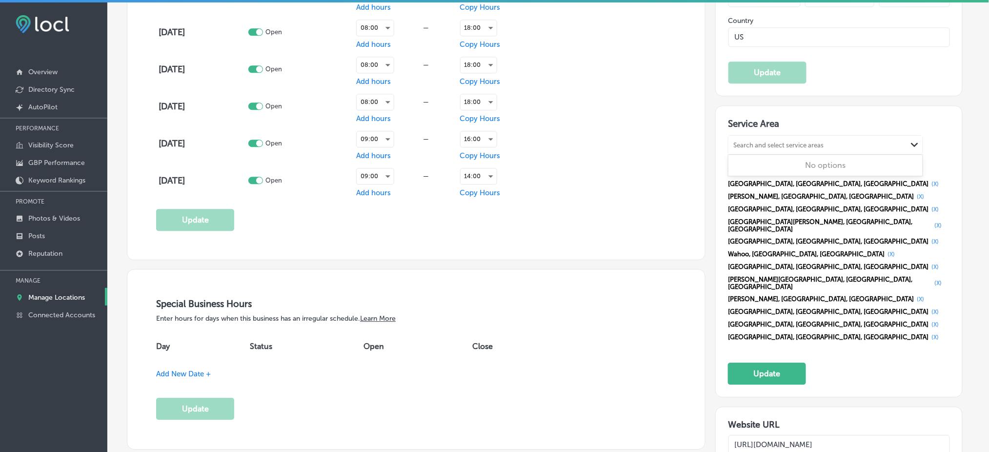
click at [778, 141] on div "Search and select service areas" at bounding box center [778, 144] width 90 height 7
paste input "[PERSON_NAME], [GEOGRAPHIC_DATA]"
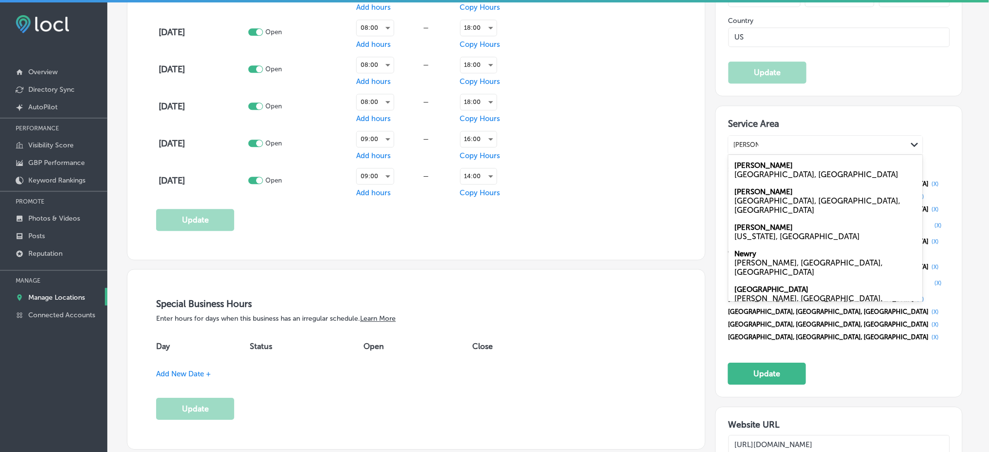
click at [771, 159] on div "[PERSON_NAME] NE, [GEOGRAPHIC_DATA]" at bounding box center [826, 170] width 194 height 26
type input "[PERSON_NAME], [GEOGRAPHIC_DATA]"
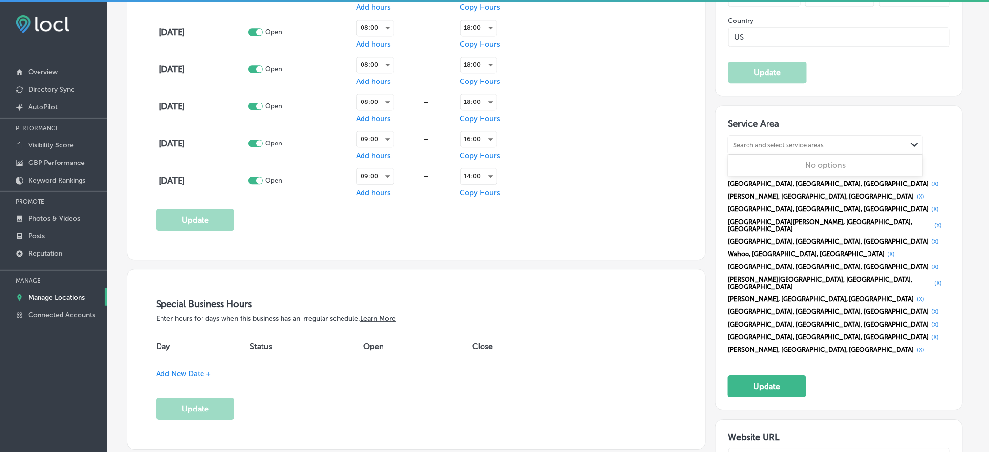
click at [771, 141] on div "Search and select service areas" at bounding box center [778, 144] width 90 height 7
paste input "[GEOGRAPHIC_DATA], [GEOGRAPHIC_DATA]"
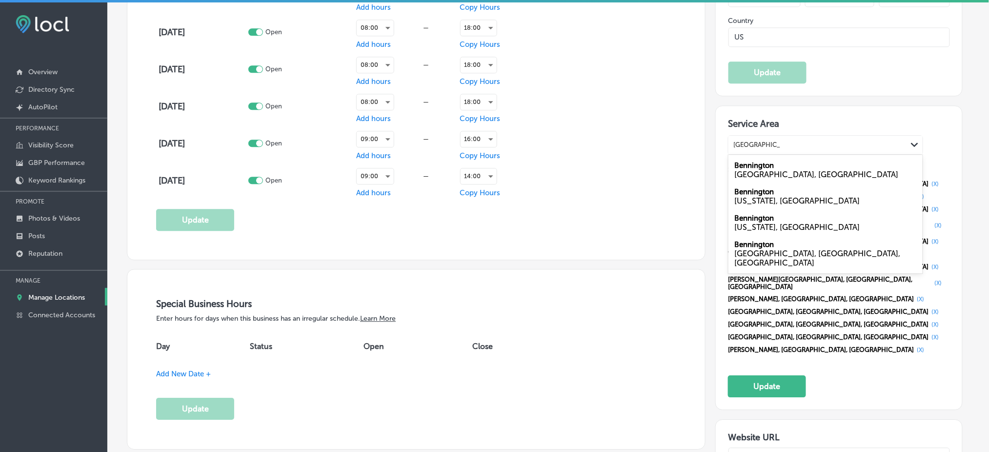
click at [771, 170] on div "[GEOGRAPHIC_DATA], [GEOGRAPHIC_DATA]" at bounding box center [825, 174] width 183 height 9
type input "[GEOGRAPHIC_DATA], [GEOGRAPHIC_DATA]"
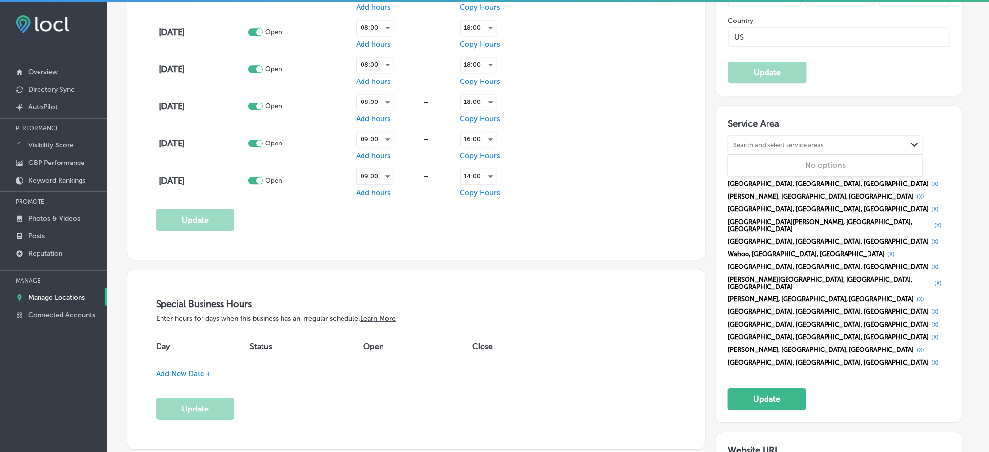
click at [772, 141] on div "Search and select service areas" at bounding box center [778, 144] width 90 height 7
paste input "Gretna, [GEOGRAPHIC_DATA]"
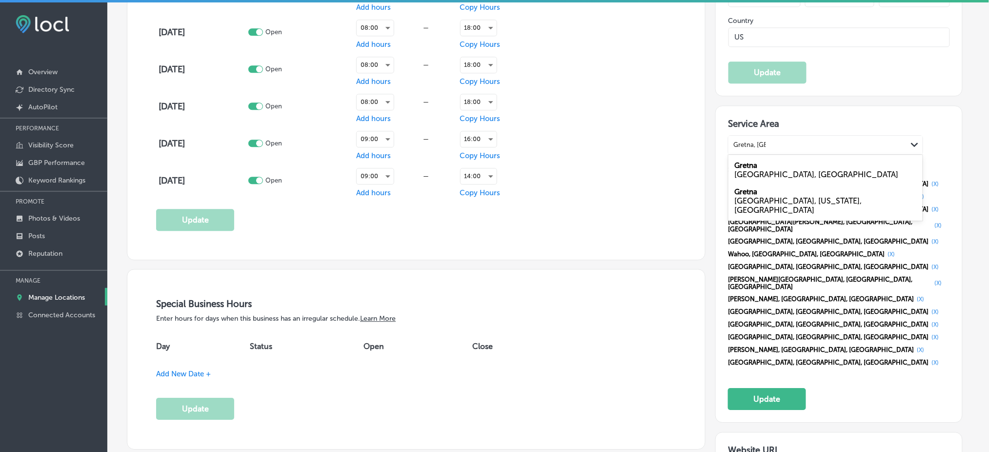
type input "Gretna, [GEOGRAPHIC_DATA]"
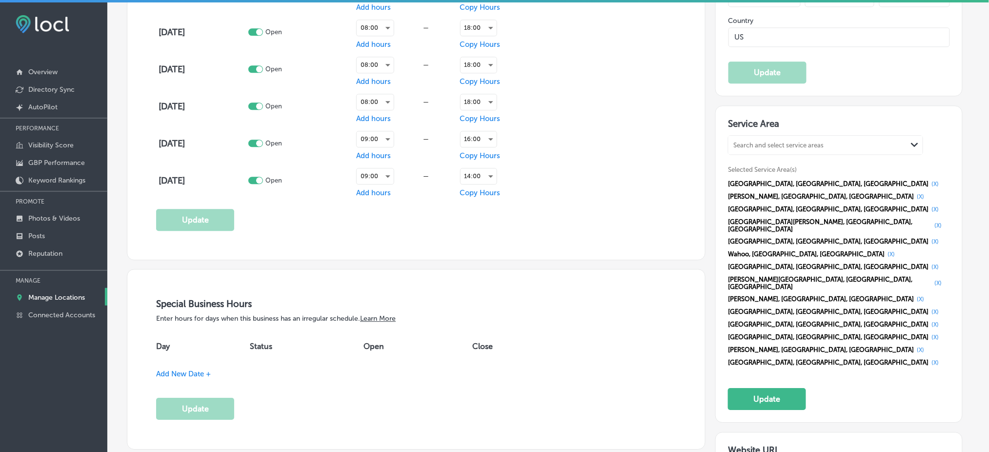
paste input "Gretna, [GEOGRAPHIC_DATA]"
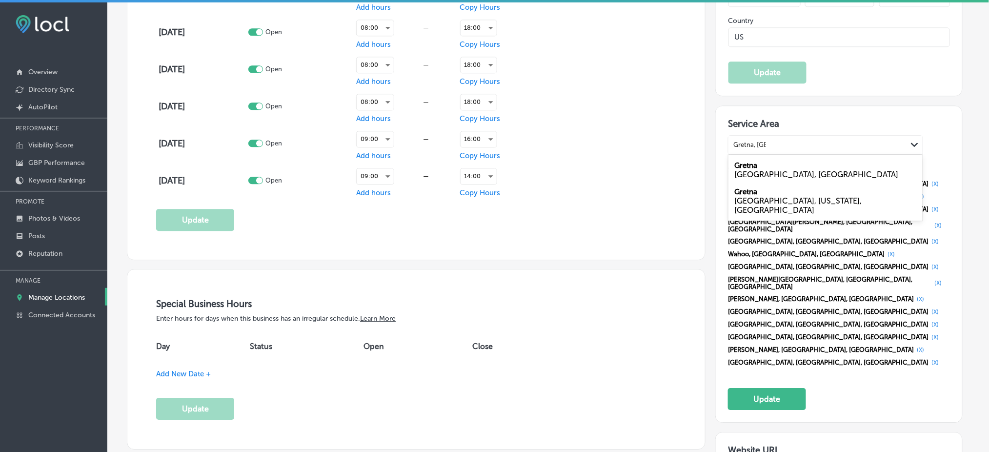
click at [774, 170] on div "[GEOGRAPHIC_DATA], [GEOGRAPHIC_DATA]" at bounding box center [825, 174] width 183 height 9
type input "Gretna, [GEOGRAPHIC_DATA]"
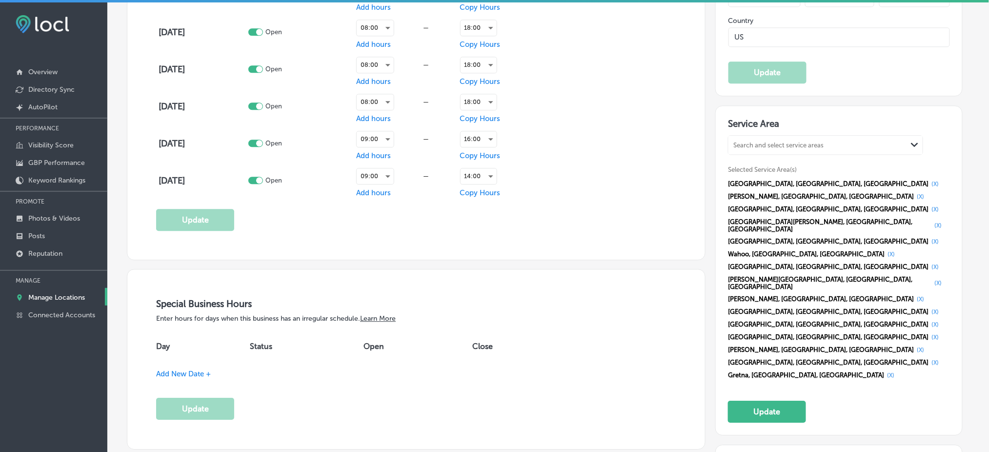
click at [774, 141] on div "Search and select service areas" at bounding box center [778, 144] width 90 height 7
paste input "Elkhorn, [GEOGRAPHIC_DATA]"
type input "Elkhorn, [GEOGRAPHIC_DATA]"
click at [775, 138] on div "Search and select service areas" at bounding box center [818, 144] width 179 height 13
click at [775, 141] on div "Search and select service areas" at bounding box center [778, 144] width 90 height 7
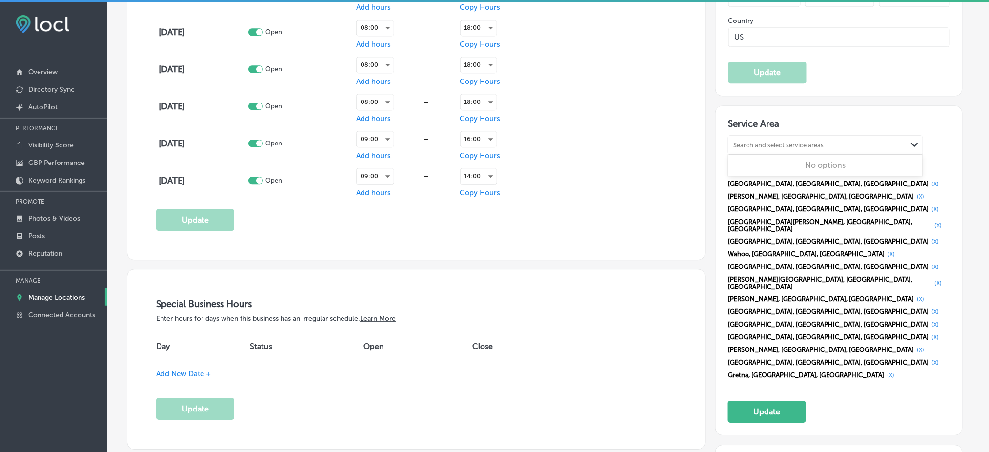
paste input "Council Bluffs, [GEOGRAPHIC_DATA]"
click at [773, 161] on label "Council Bluffs" at bounding box center [758, 165] width 48 height 9
type input "Council Bluffs, [GEOGRAPHIC_DATA]"
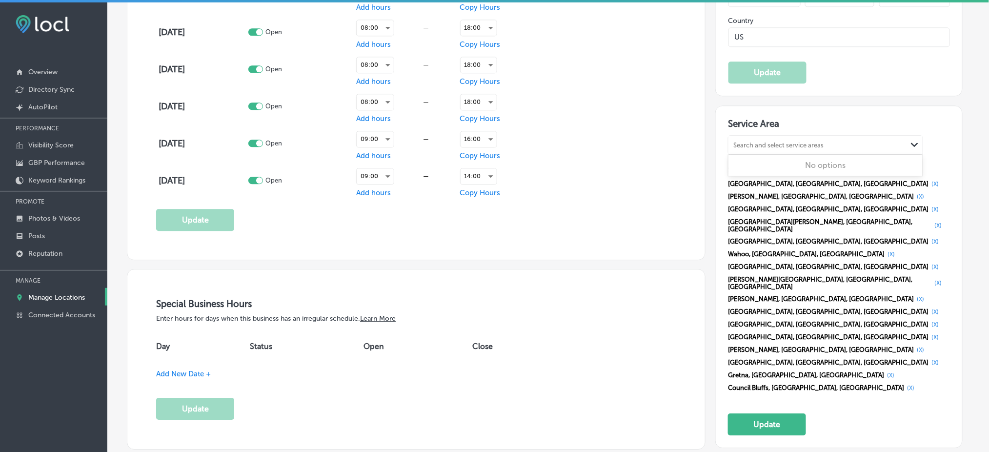
click at [773, 141] on div "Search and select service areas" at bounding box center [778, 144] width 90 height 7
paste input "[GEOGRAPHIC_DATA], [GEOGRAPHIC_DATA]"
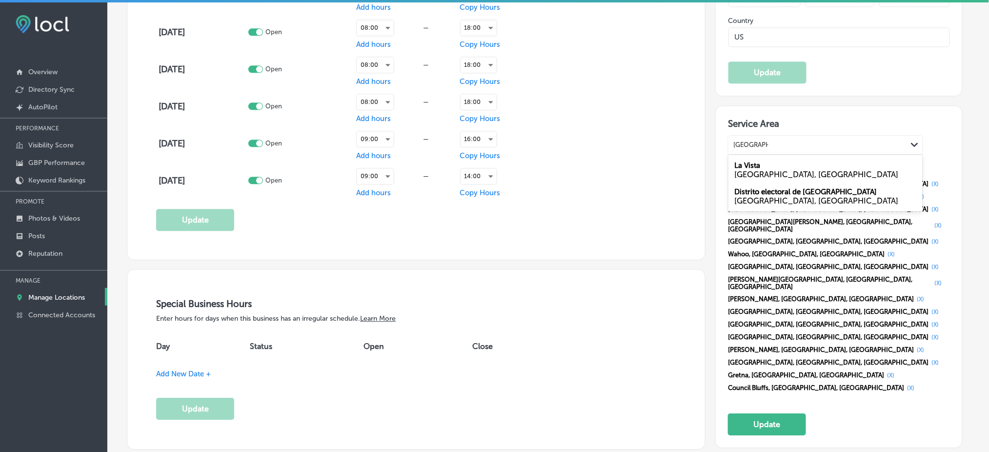
click at [750, 161] on label "La Vista" at bounding box center [747, 165] width 26 height 9
type input "[GEOGRAPHIC_DATA], [GEOGRAPHIC_DATA]"
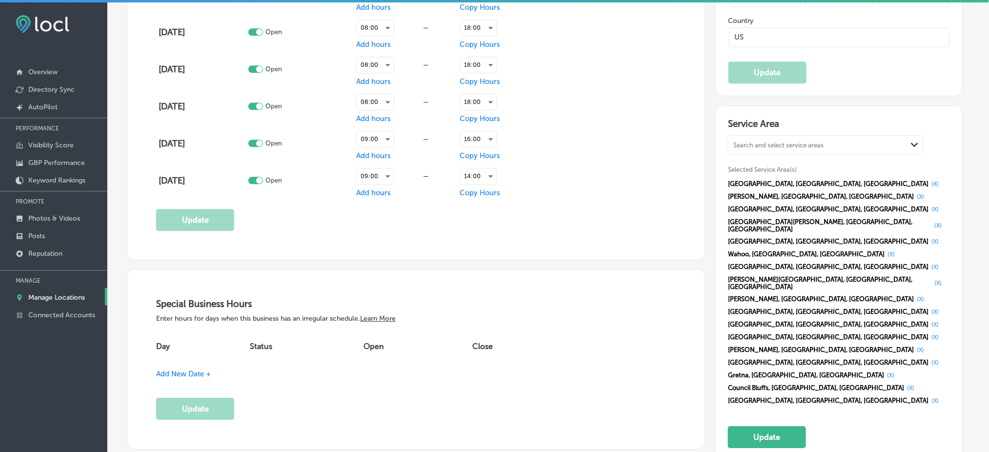
click at [753, 141] on div "Search and select service areas" at bounding box center [778, 144] width 90 height 7
paste input "Papillion, [GEOGRAPHIC_DATA]"
click at [775, 170] on div "[GEOGRAPHIC_DATA], [GEOGRAPHIC_DATA]" at bounding box center [825, 174] width 183 height 9
type input "Papillion, [GEOGRAPHIC_DATA]"
click at [774, 141] on div "Search and select service areas" at bounding box center [778, 144] width 90 height 7
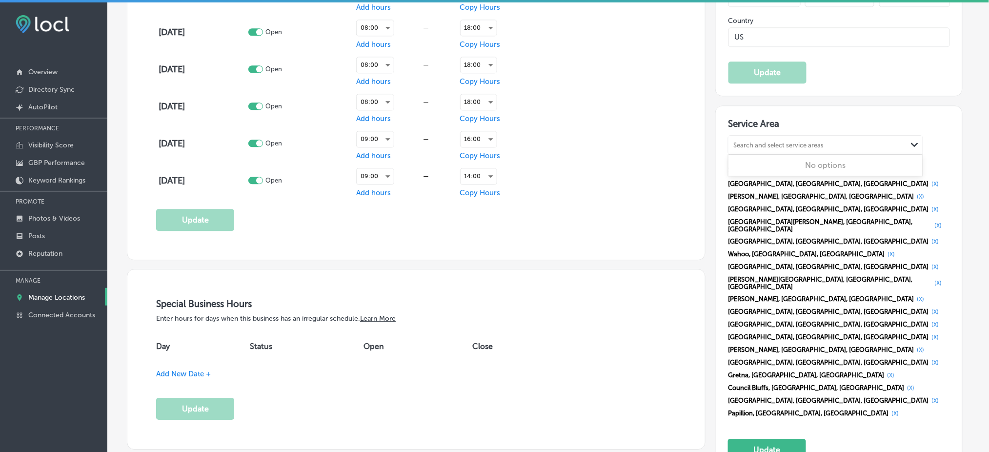
paste input "[GEOGRAPHIC_DATA], [GEOGRAPHIC_DATA]"
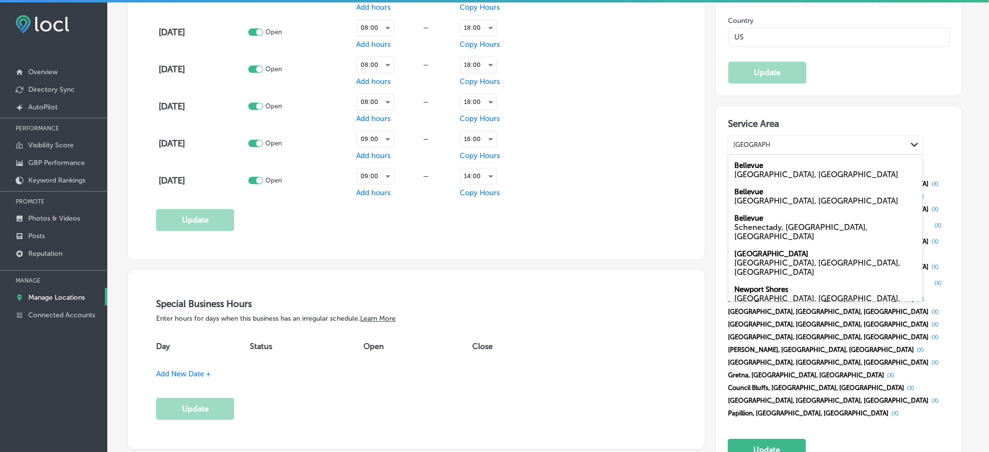
click at [762, 161] on label "Bellevue" at bounding box center [748, 165] width 29 height 9
type input "[GEOGRAPHIC_DATA], [GEOGRAPHIC_DATA]"
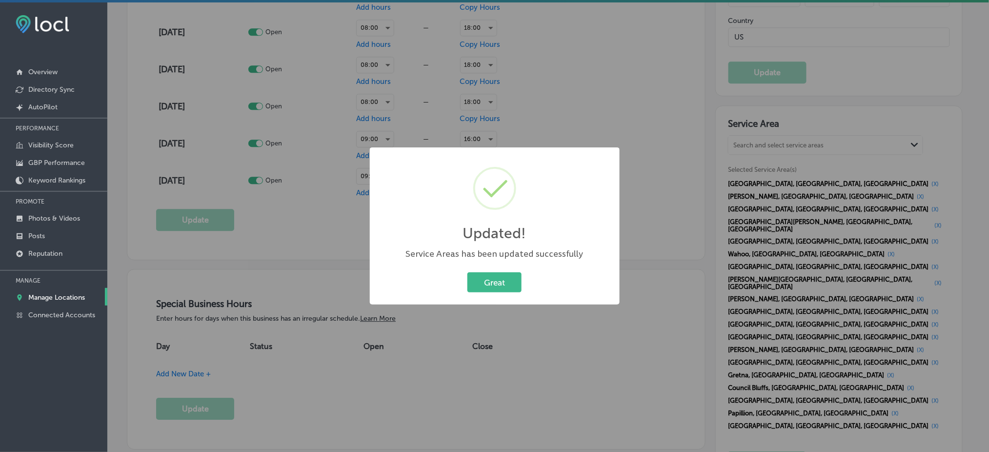
scroll to position [833, 0]
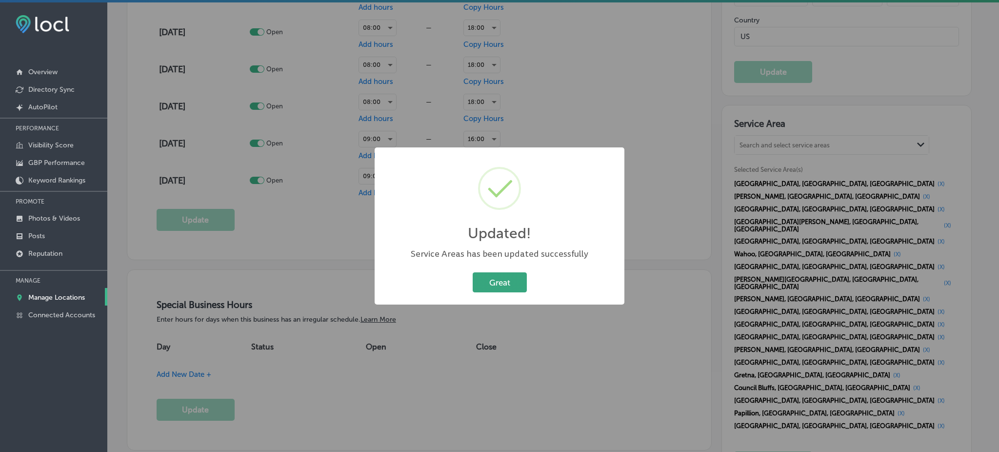
click at [483, 281] on button "Great" at bounding box center [500, 282] width 54 height 20
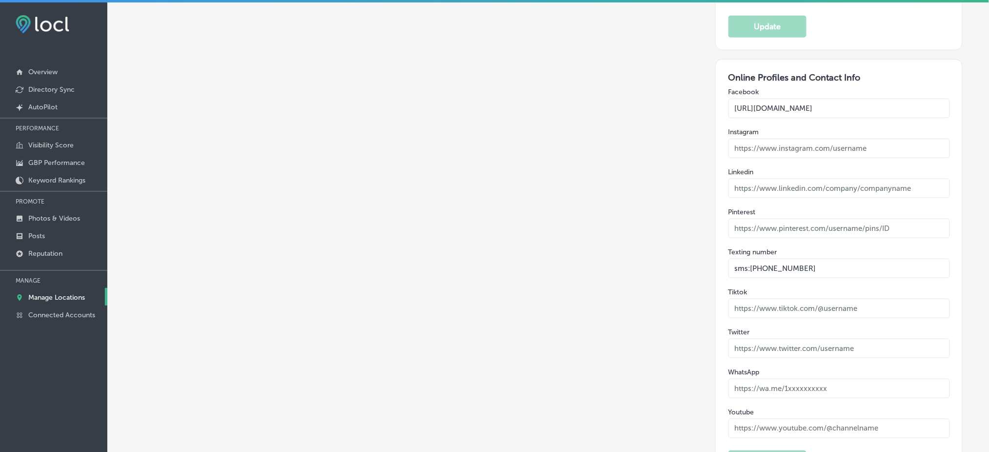
scroll to position [1650, 0]
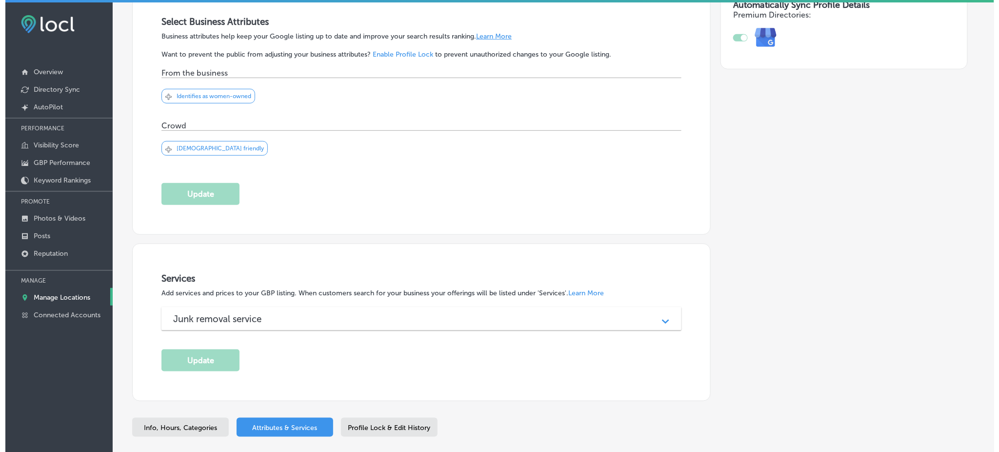
scroll to position [247, 0]
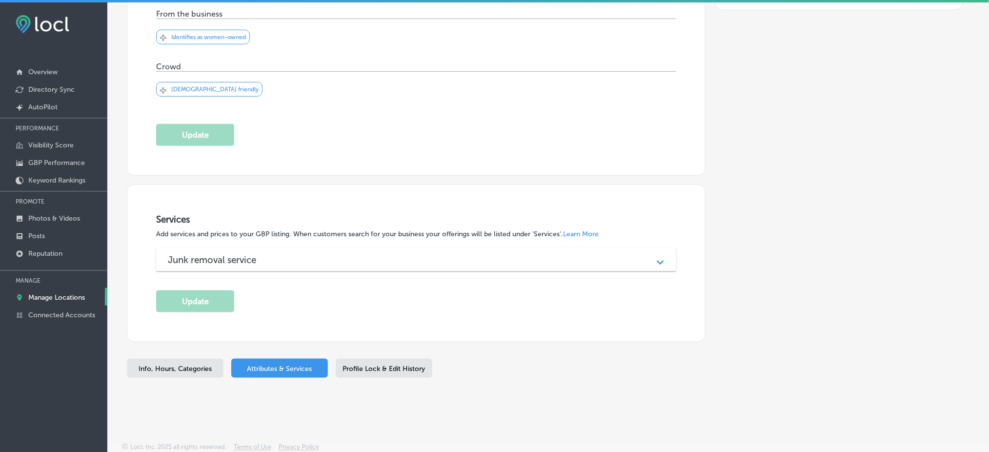
click at [219, 260] on h3 "Junk removal service" at bounding box center [220, 259] width 104 height 11
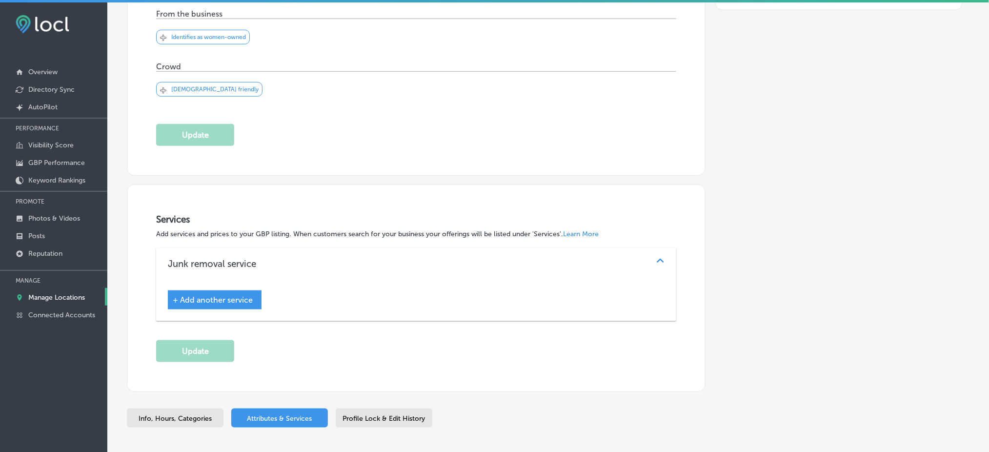
click at [229, 305] on div "+ Add another service" at bounding box center [215, 299] width 94 height 19
click at [229, 298] on span "+ Add another service" at bounding box center [213, 299] width 80 height 9
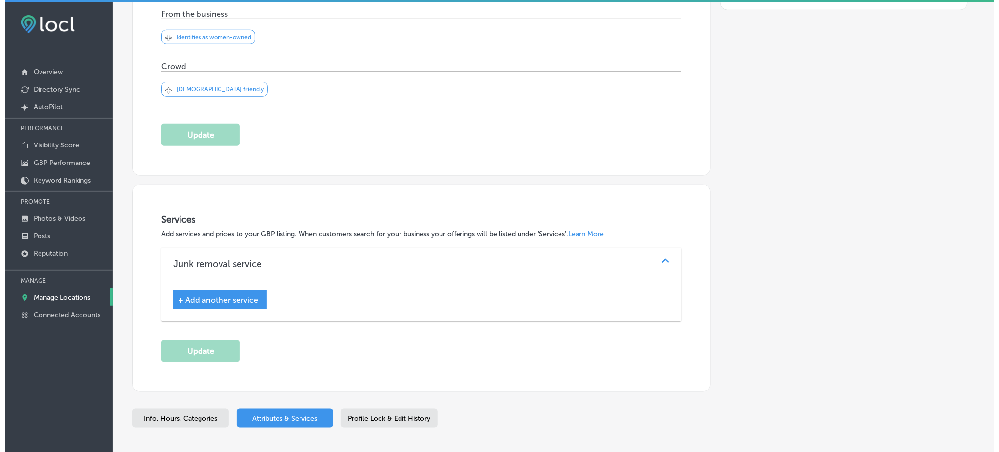
scroll to position [247, 0]
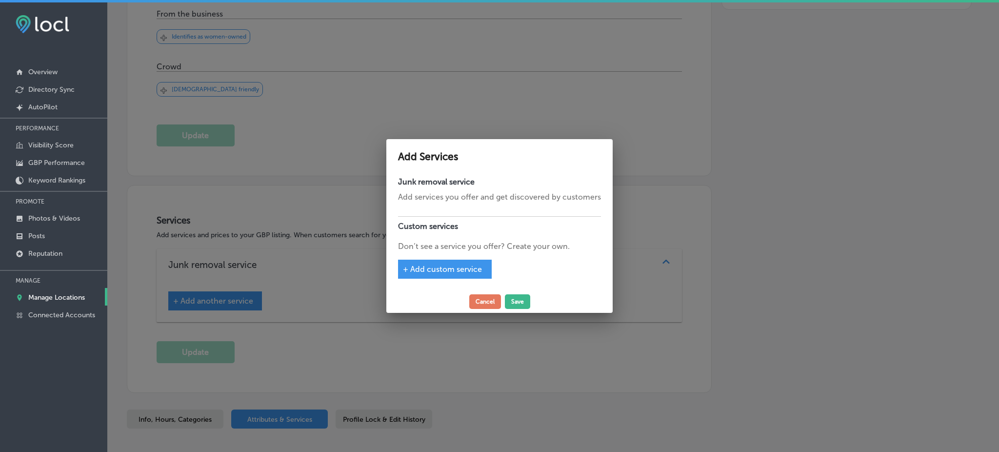
click at [447, 271] on span "+ Add custom service" at bounding box center [442, 269] width 79 height 9
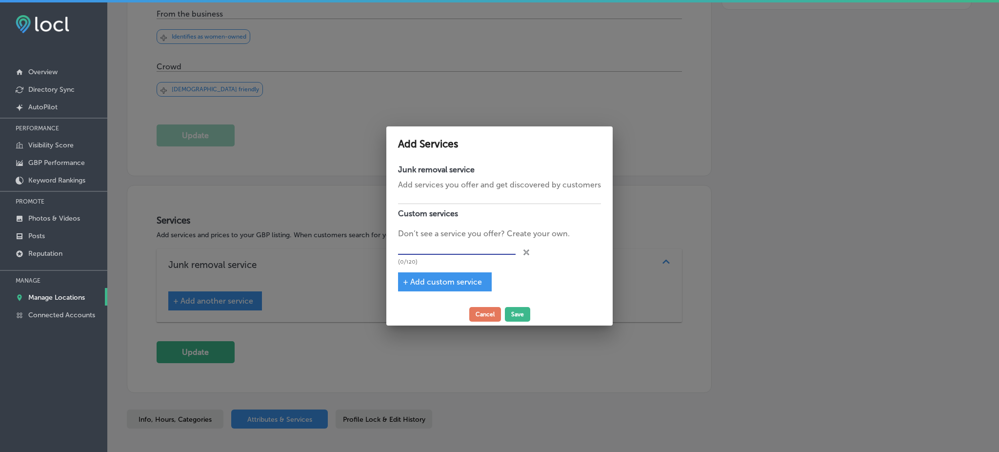
click at [442, 243] on input "text" at bounding box center [457, 247] width 118 height 15
paste input "Junk Removal"
type input "Junk Removal"
click at [439, 285] on span "+ Add custom service" at bounding box center [442, 281] width 79 height 9
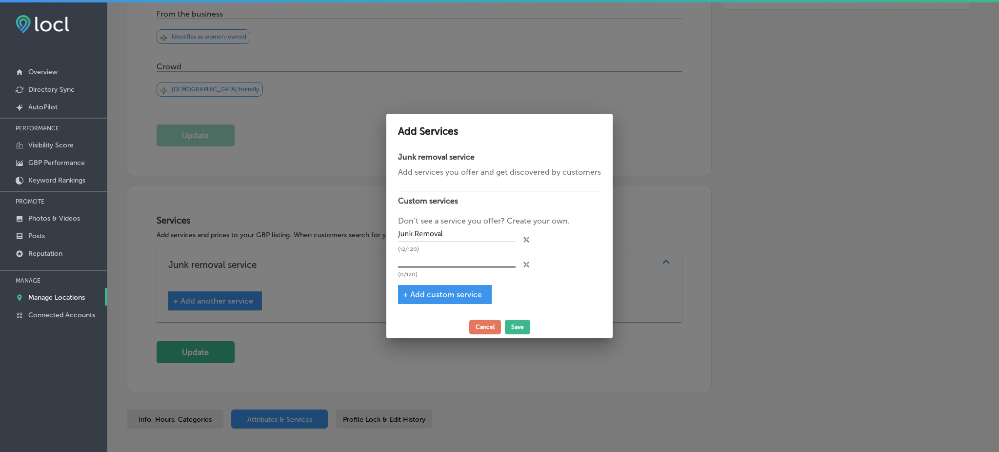
click at [438, 262] on input "text" at bounding box center [457, 259] width 118 height 15
paste input "Commercial Services"
type input "Commercial Services"
click at [422, 291] on span "+ Add custom service" at bounding box center [442, 294] width 79 height 9
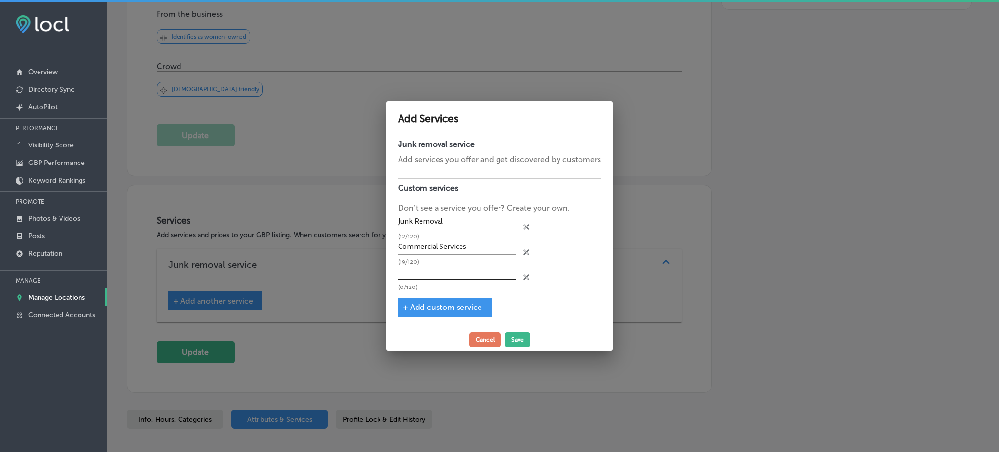
click at [422, 277] on input "text" at bounding box center [457, 272] width 118 height 15
paste input "Large-Scale Removal Projects"
type input "Large-Scale Removal Projects"
click at [438, 304] on span "+ Add custom service" at bounding box center [442, 307] width 79 height 9
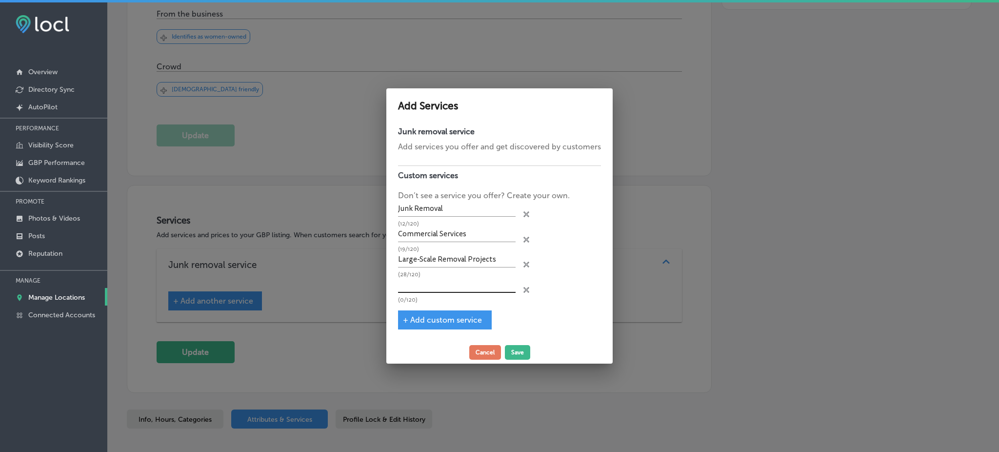
click at [439, 285] on input "text" at bounding box center [457, 285] width 118 height 15
paste input "Full-Service Junk Removal"
type input "Full-Service Junk Removal"
click at [421, 322] on span "+ Add custom service" at bounding box center [442, 319] width 79 height 9
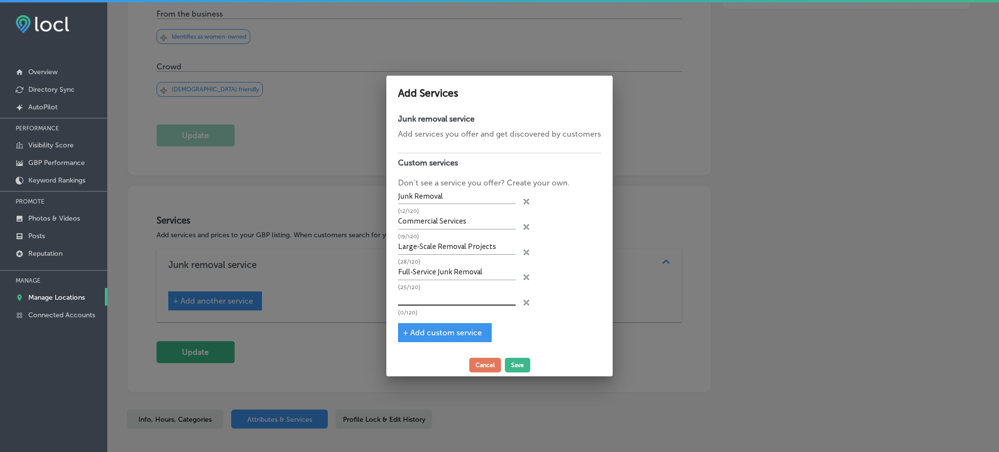
click at [427, 297] on input "text" at bounding box center [457, 297] width 118 height 15
paste input "House & Garage Cleanouts"
type input "House & Garage Cleanouts"
click at [434, 332] on span "+ Add custom service" at bounding box center [442, 332] width 79 height 9
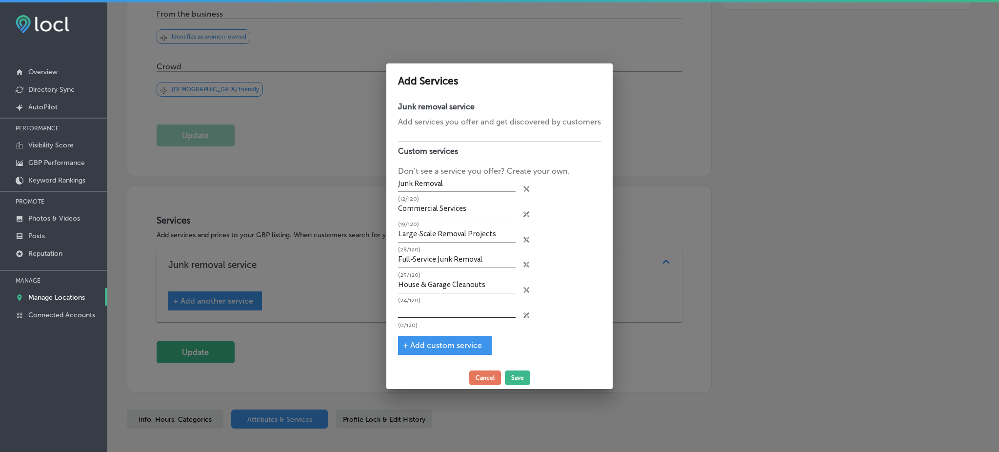
click at [435, 307] on input "text" at bounding box center [457, 310] width 118 height 15
paste input "Mattress removal"
click at [432, 311] on input "Mattress removal" at bounding box center [457, 310] width 118 height 15
type input "Mattress Removal"
click at [437, 343] on span "+ Add custom service" at bounding box center [442, 345] width 79 height 9
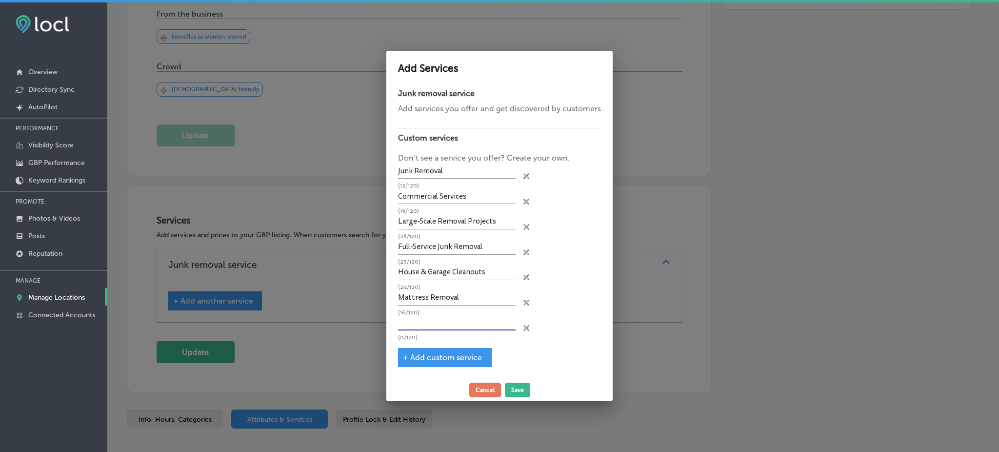
click at [431, 321] on input "text" at bounding box center [457, 323] width 118 height 15
paste input "Piano Removal"
type input "Piano Removal"
click at [442, 361] on div "+ Add custom service" at bounding box center [445, 357] width 94 height 19
click at [439, 353] on span "+ Add custom service" at bounding box center [442, 357] width 79 height 9
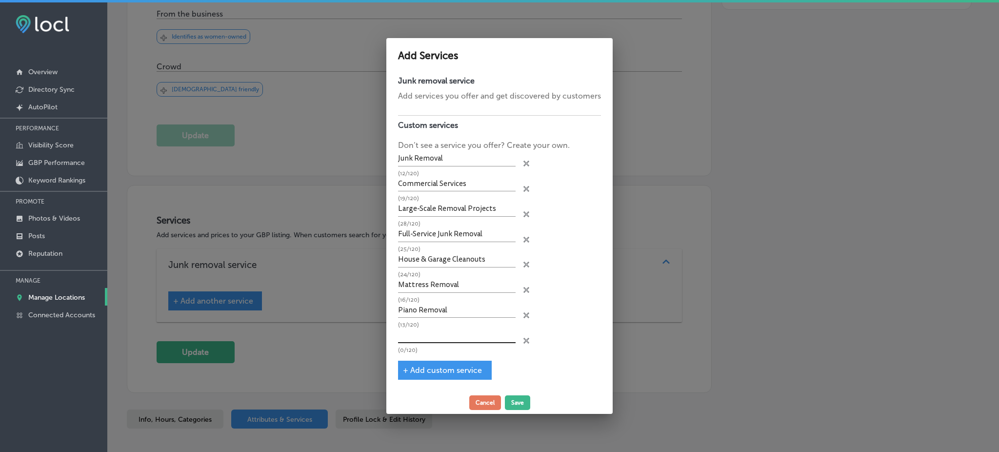
click at [437, 332] on input "text" at bounding box center [457, 335] width 118 height 15
paste input "Furniture and appliance removal"
click at [448, 330] on input "Furniture and appliance removal" at bounding box center [457, 335] width 118 height 15
click at [480, 336] on input "Furniture and Appliance removal" at bounding box center [457, 335] width 118 height 15
type input "Furniture and Appliance Removal"
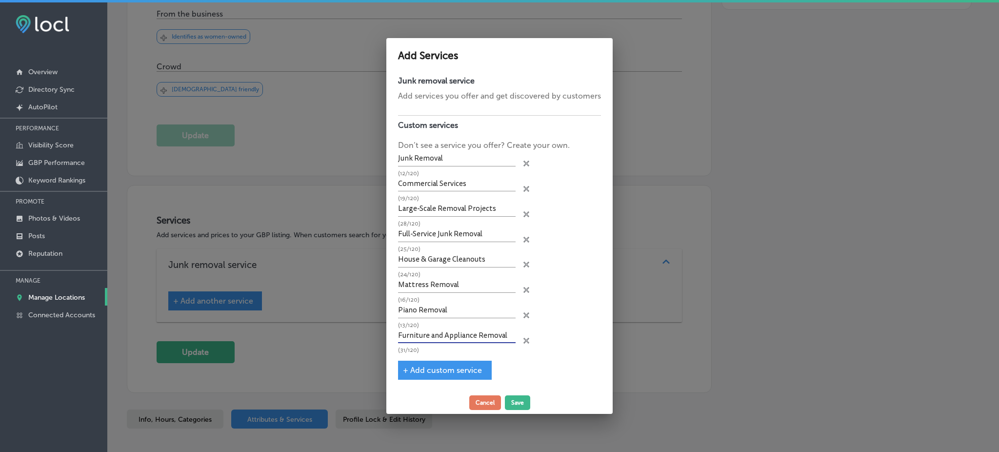
click at [468, 369] on span "+ Add custom service" at bounding box center [442, 370] width 79 height 9
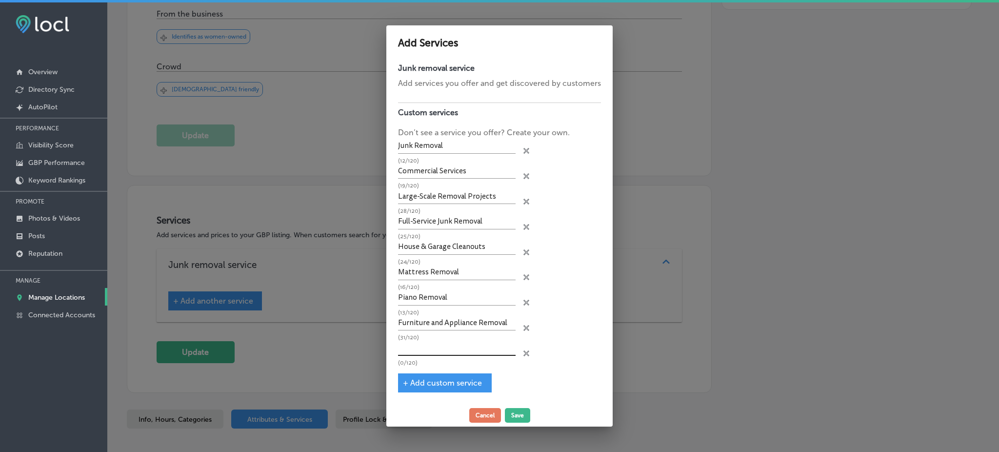
click at [437, 347] on input "text" at bounding box center [457, 348] width 118 height 15
paste input "Hottub removal"
click at [428, 344] on input "Hottub removal" at bounding box center [457, 348] width 118 height 15
type input "Hottub Removal"
click at [424, 383] on span "+ Add custom service" at bounding box center [442, 382] width 79 height 9
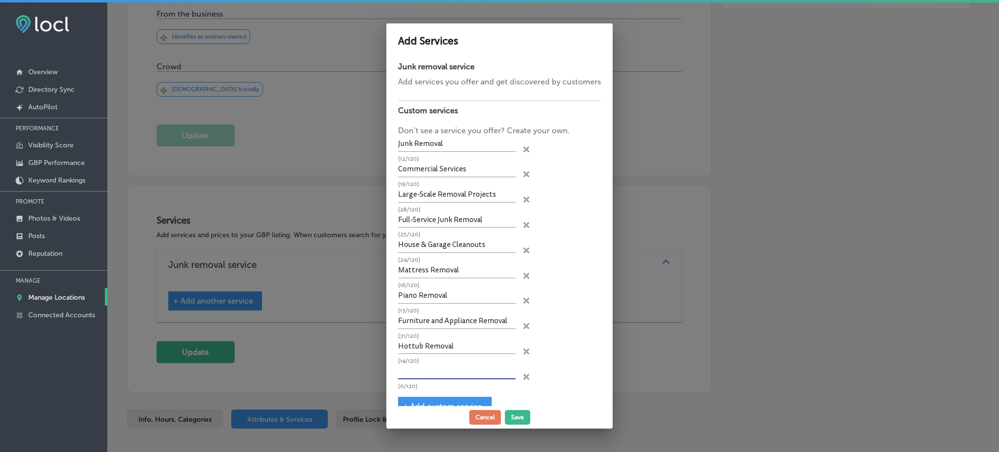
click at [426, 364] on input "text" at bounding box center [457, 371] width 118 height 15
click at [433, 366] on input "text" at bounding box center [457, 371] width 118 height 15
paste input "Recycling Services"
type input "Recycling Services"
click at [431, 402] on span "+ Add custom service" at bounding box center [442, 406] width 79 height 9
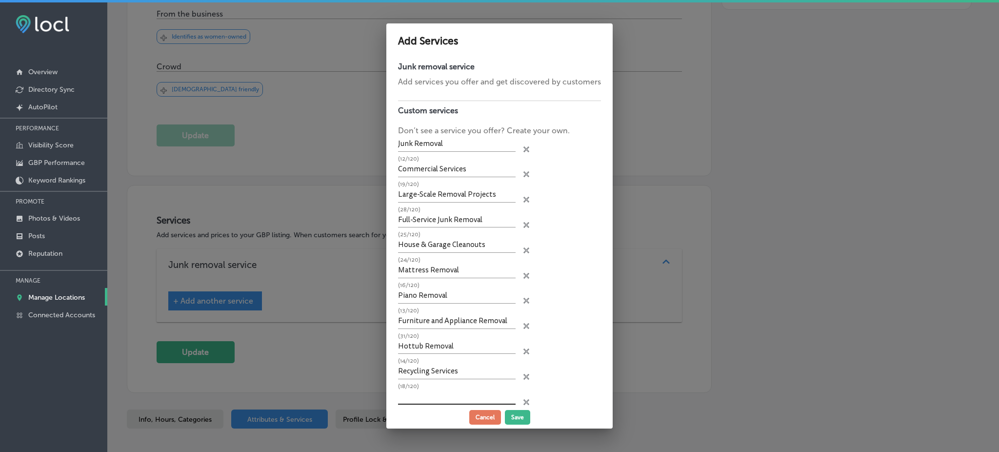
click at [432, 389] on input "text" at bounding box center [457, 396] width 118 height 15
paste input "Eco-Friendly Junk Removal"
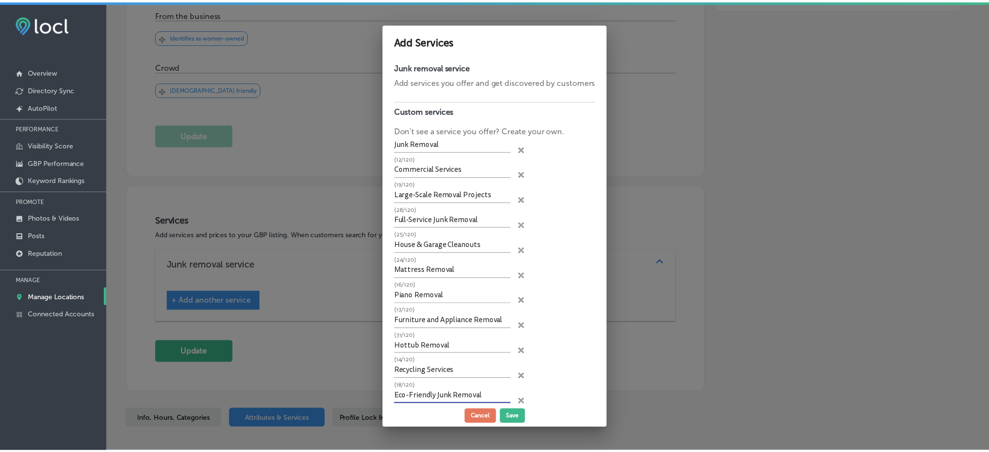
scroll to position [41, 0]
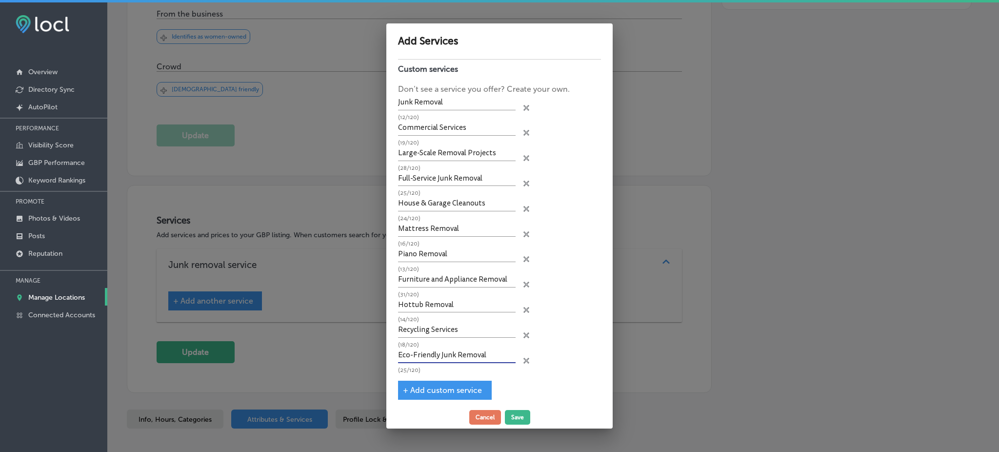
type input "Eco-Friendly Junk Removal"
click at [431, 386] on span "+ Add custom service" at bounding box center [442, 390] width 79 height 9
click at [431, 367] on p "(25/120)" at bounding box center [457, 370] width 118 height 6
click at [431, 373] on input "text" at bounding box center [457, 380] width 118 height 15
paste input "Debris Removal"
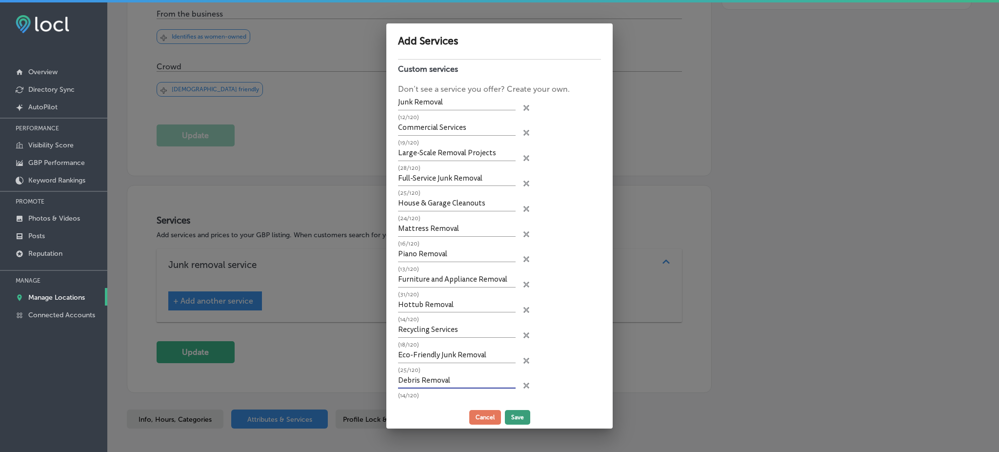
type input "Debris Removal"
click at [512, 414] on button "Save" at bounding box center [517, 417] width 25 height 15
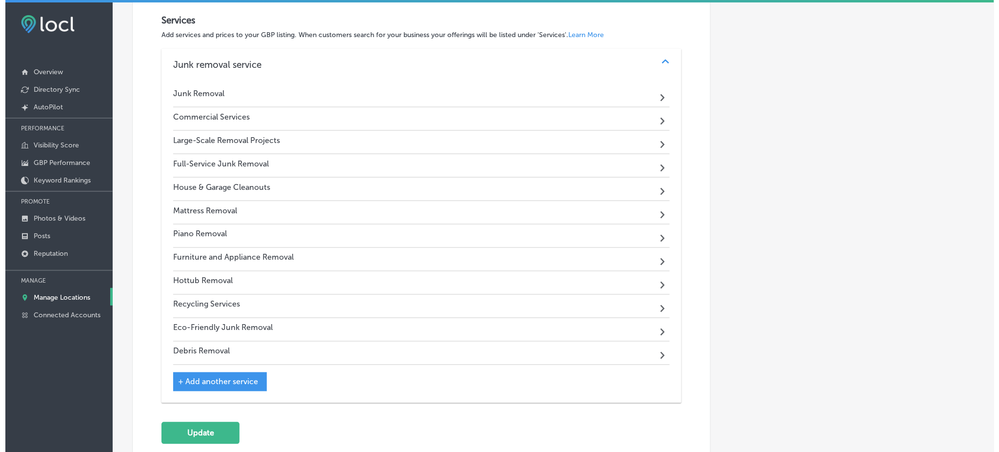
scroll to position [508, 0]
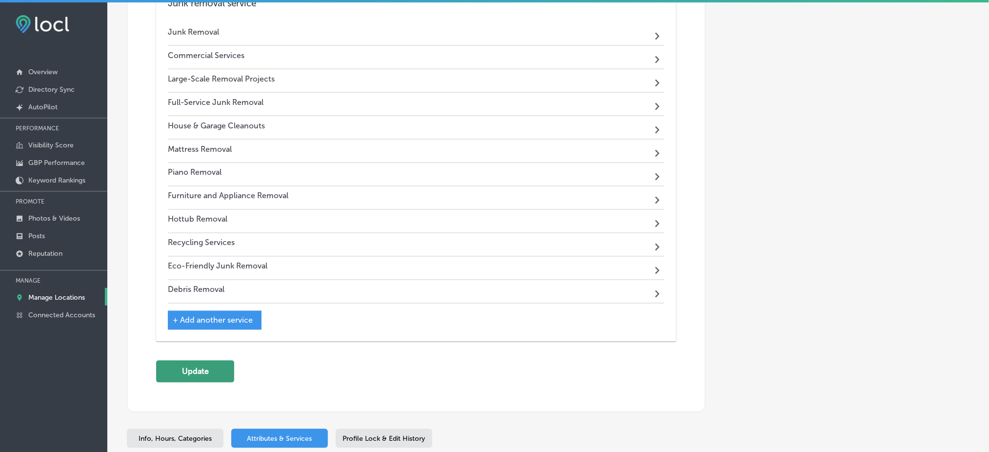
click at [230, 374] on button "Update" at bounding box center [195, 372] width 78 height 22
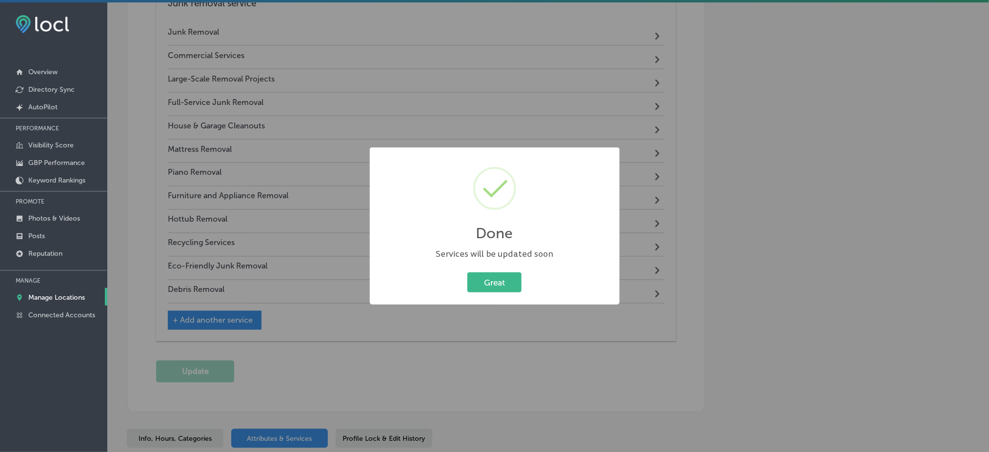
scroll to position [509, 0]
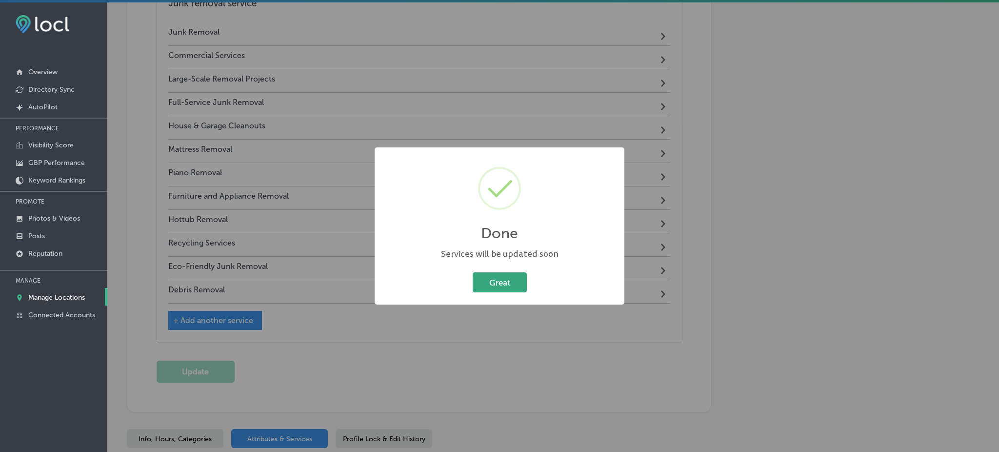
click at [497, 289] on button "Great" at bounding box center [500, 282] width 54 height 20
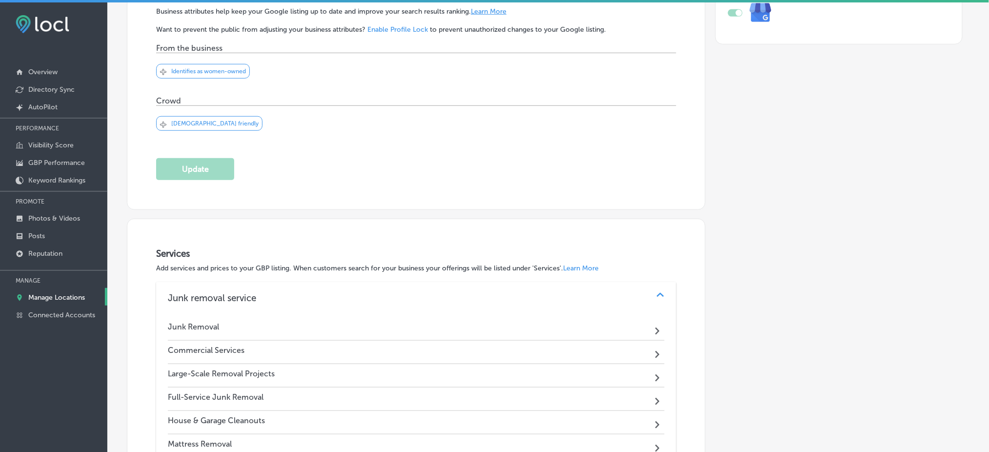
scroll to position [260, 0]
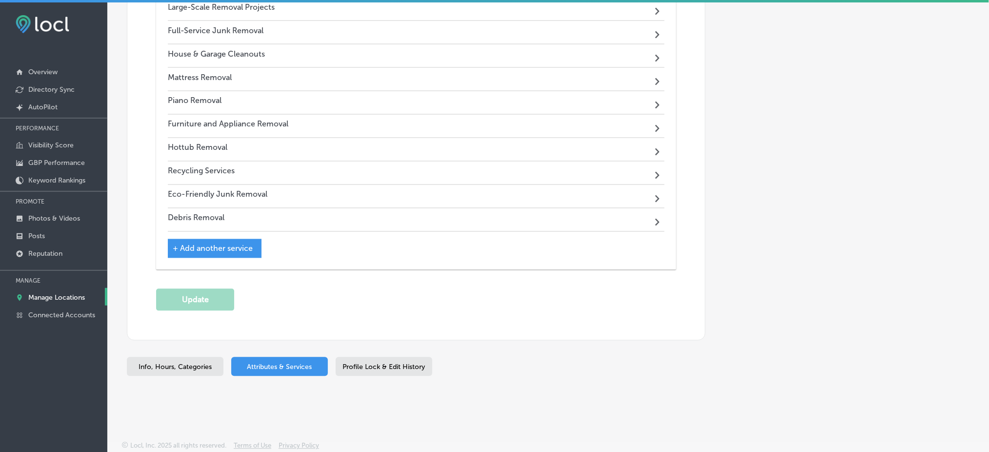
click at [378, 368] on span "Profile Lock & Edit History" at bounding box center [384, 367] width 82 height 8
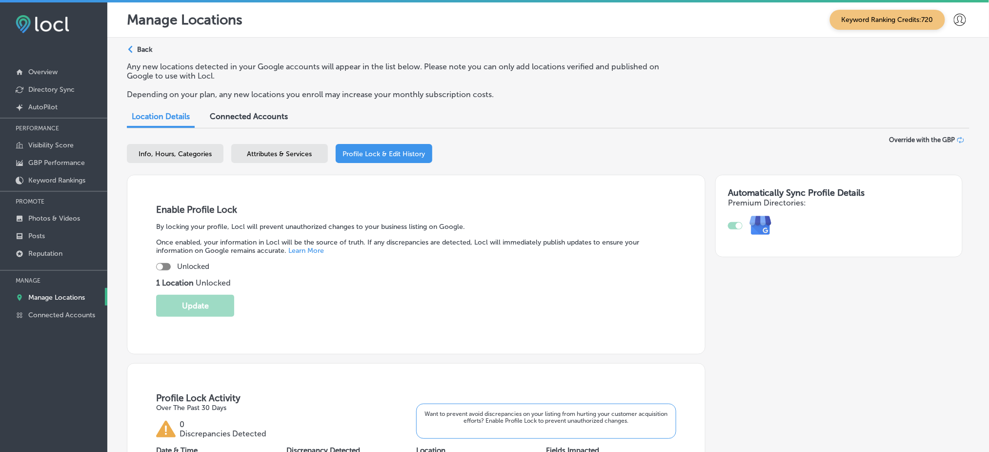
click at [167, 264] on div at bounding box center [163, 266] width 15 height 7
checkbox input "true"
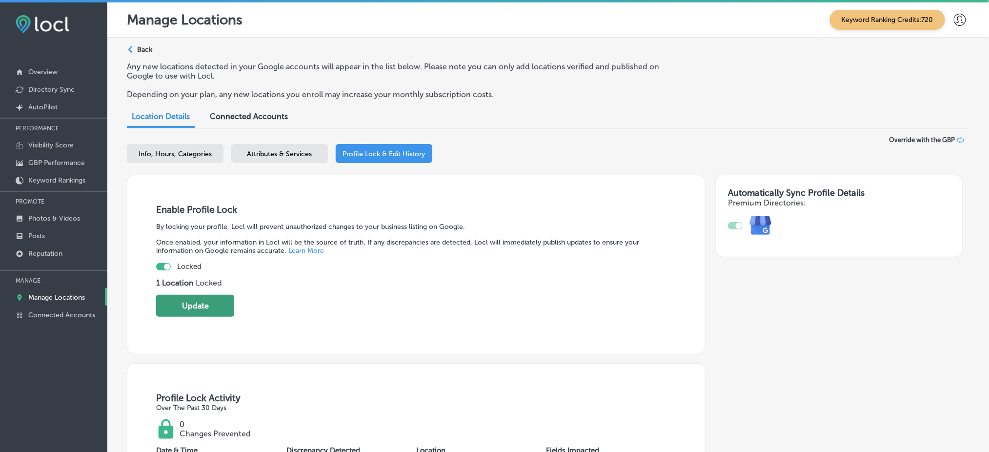
click at [181, 305] on button "Update" at bounding box center [195, 306] width 78 height 22
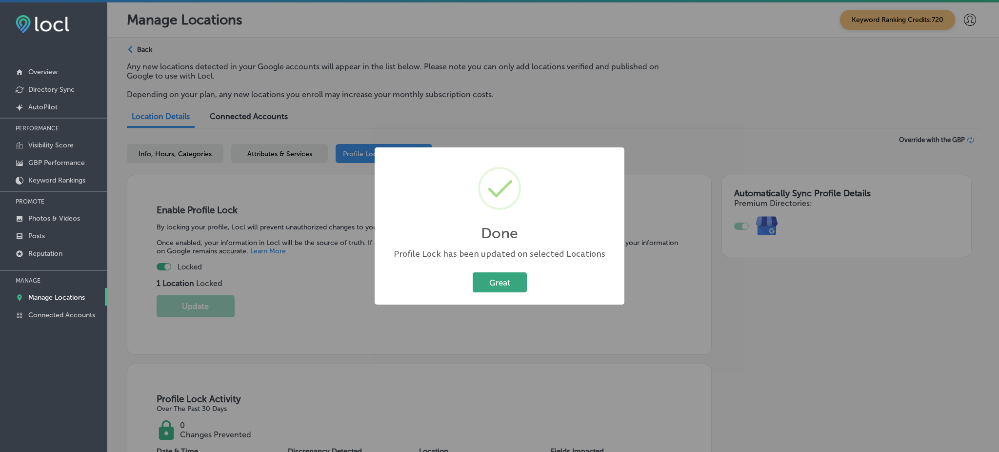
click at [497, 273] on button "Great" at bounding box center [500, 282] width 54 height 20
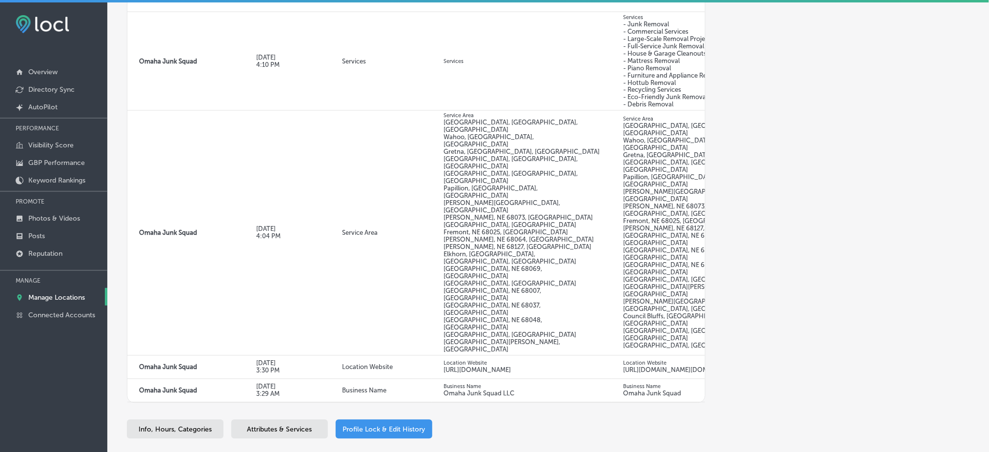
scroll to position [590, 0]
click at [53, 249] on p "Reputation" at bounding box center [45, 253] width 34 height 8
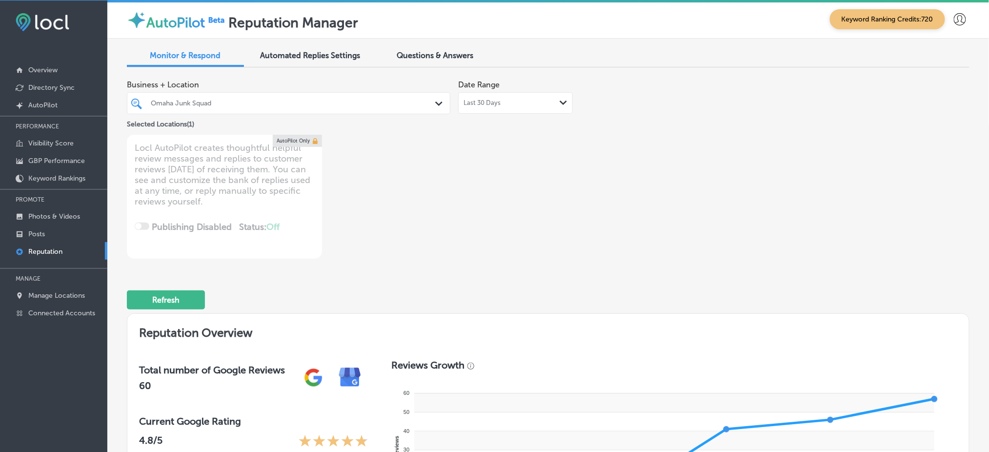
click at [286, 108] on div at bounding box center [275, 103] width 250 height 13
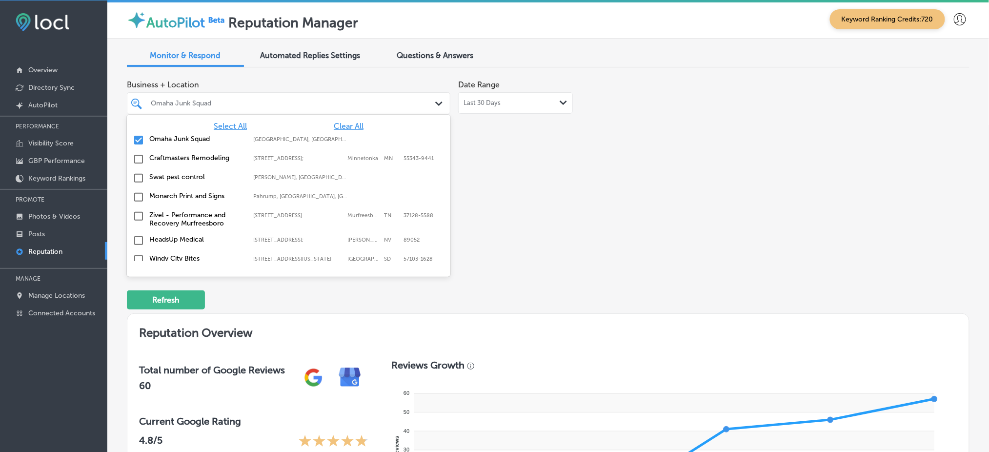
click at [232, 125] on span "Select All" at bounding box center [230, 126] width 33 height 9
click at [663, 183] on div "Business + Location option focused, 1 of 150. 150 results available. Use Up and…" at bounding box center [548, 166] width 843 height 183
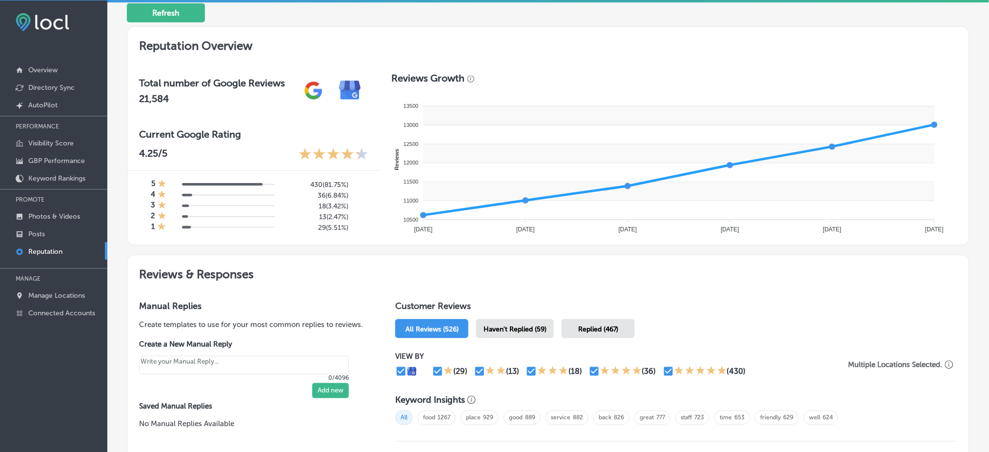
scroll to position [355, 0]
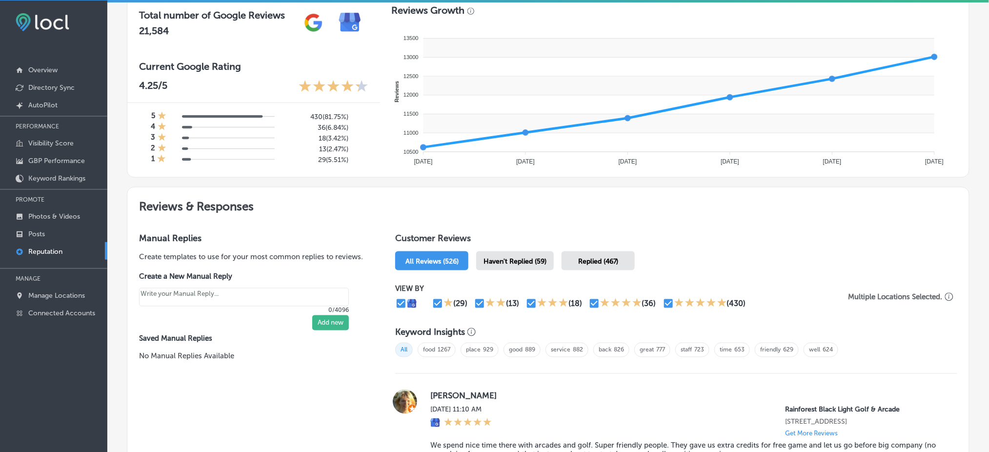
click at [512, 257] on span "Haven't Replied (59)" at bounding box center [515, 261] width 63 height 8
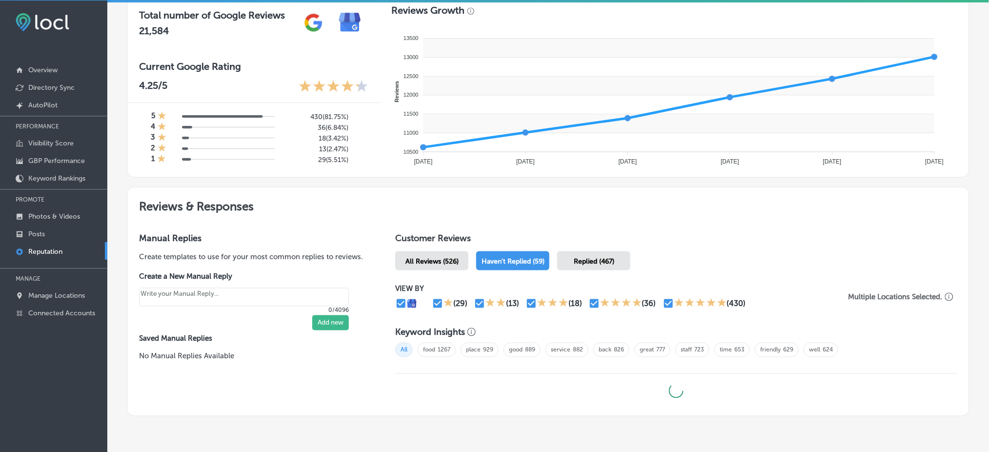
type textarea "x"
